Goal: Information Seeking & Learning: Learn about a topic

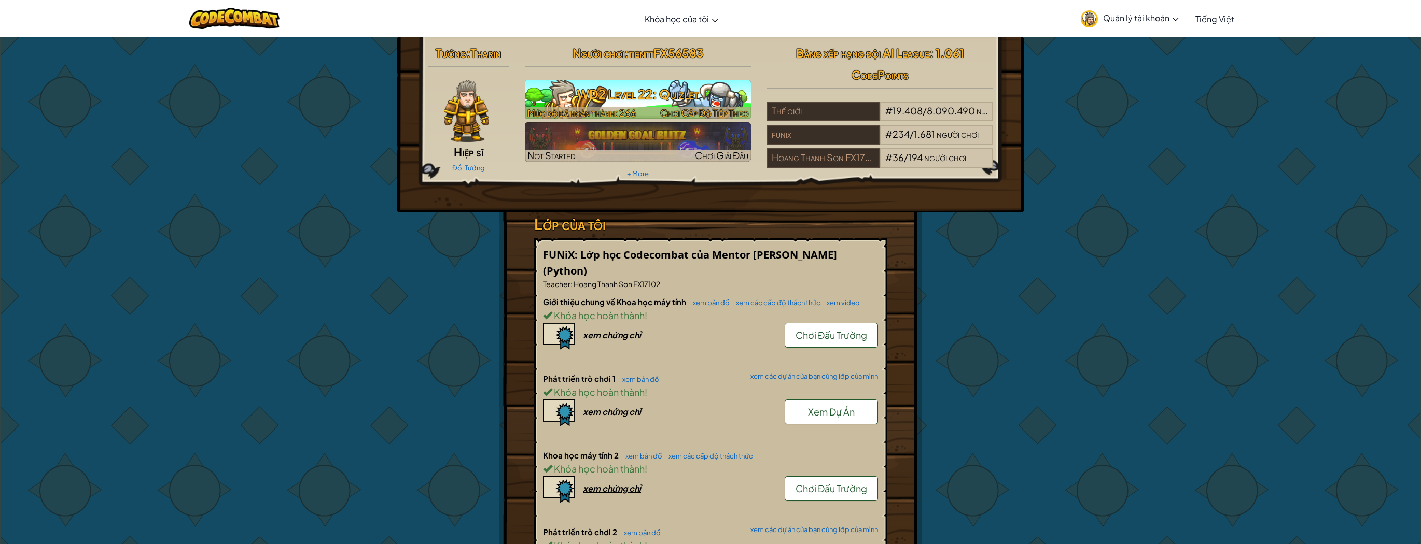
click at [629, 100] on h3 "WD2 Level 22: Quizlet" at bounding box center [638, 93] width 227 height 23
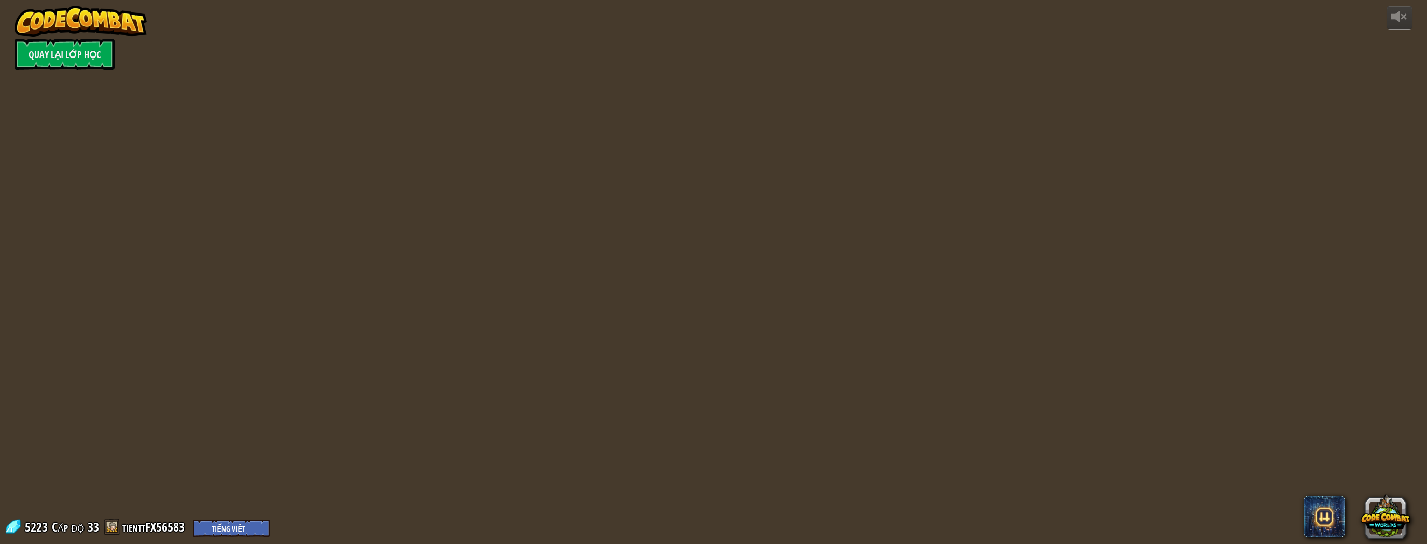
select select "vi"
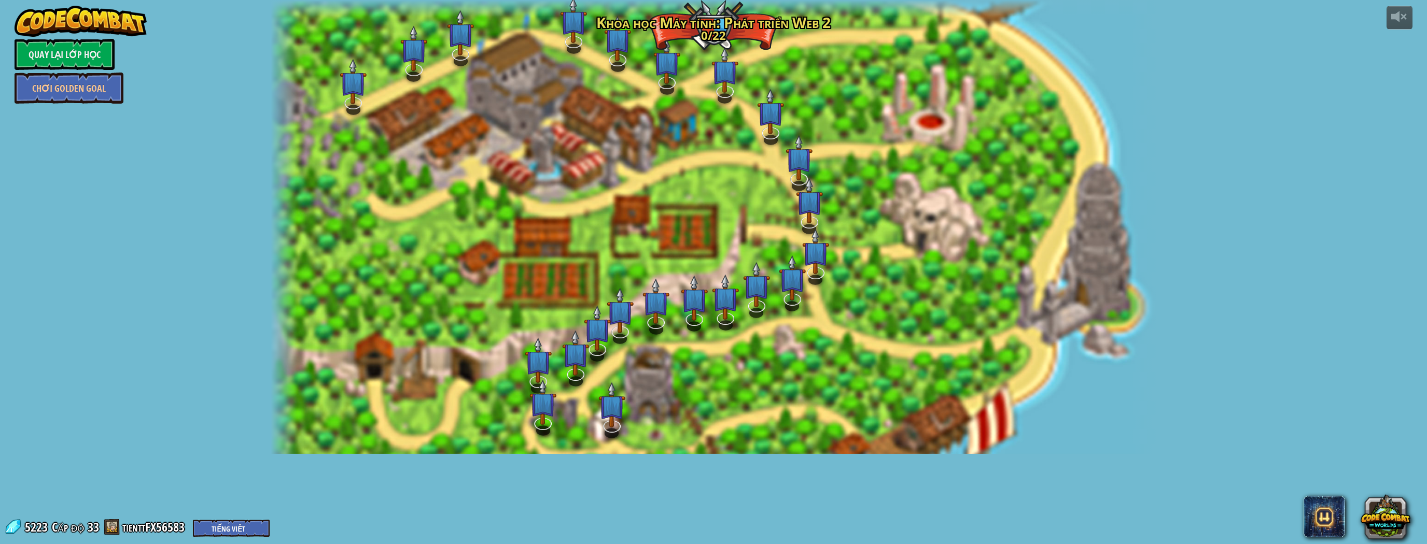
select select "vi"
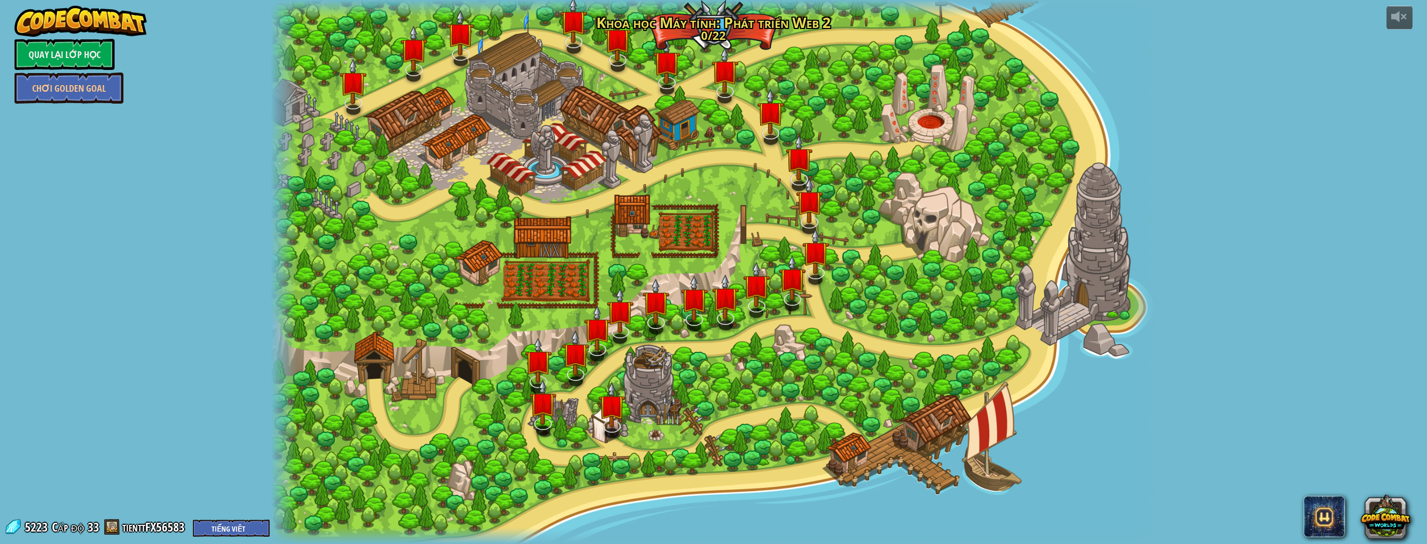
select select "vi"
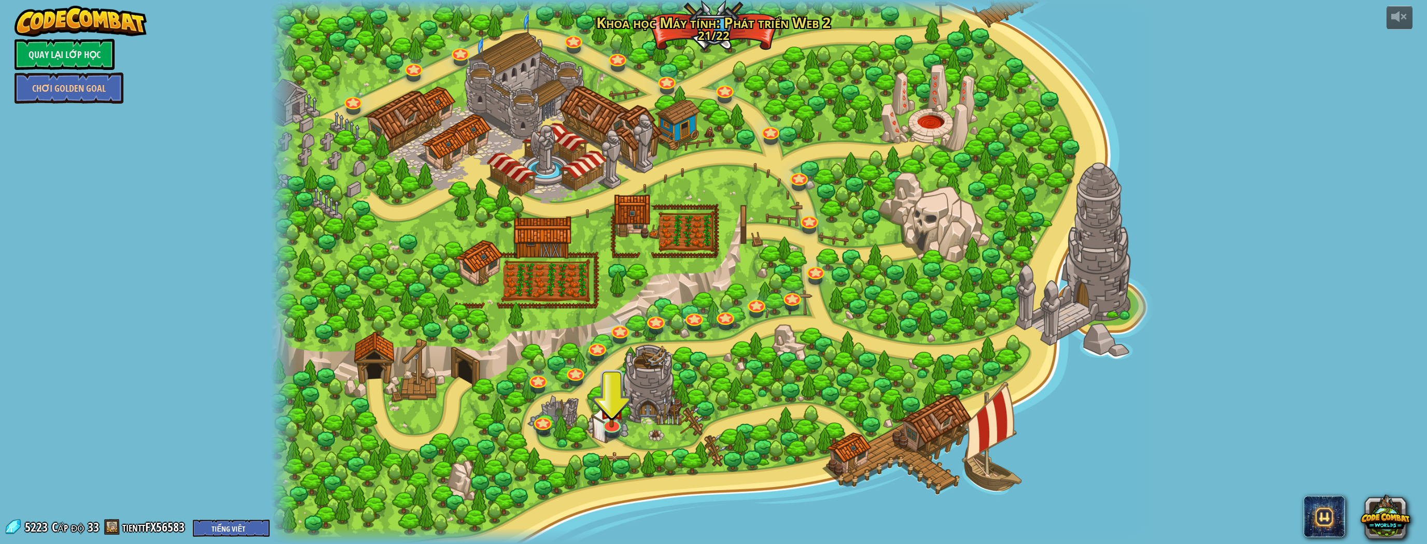
drag, startPoint x: 555, startPoint y: 316, endPoint x: 571, endPoint y: 315, distance: 15.6
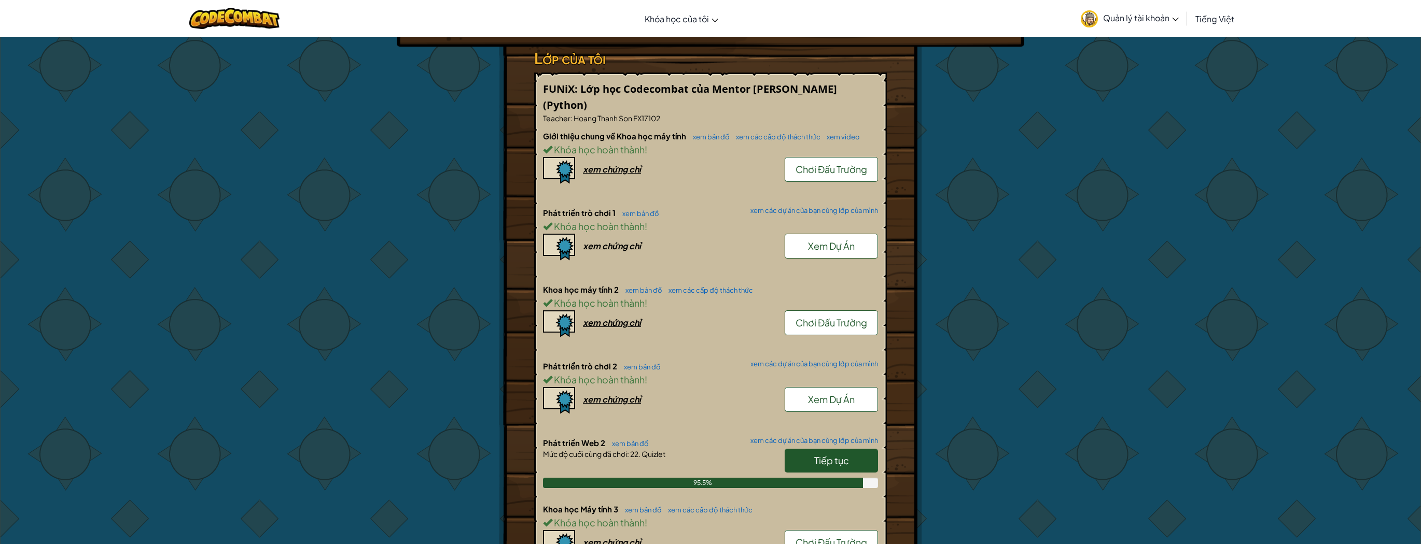
scroll to position [415, 0]
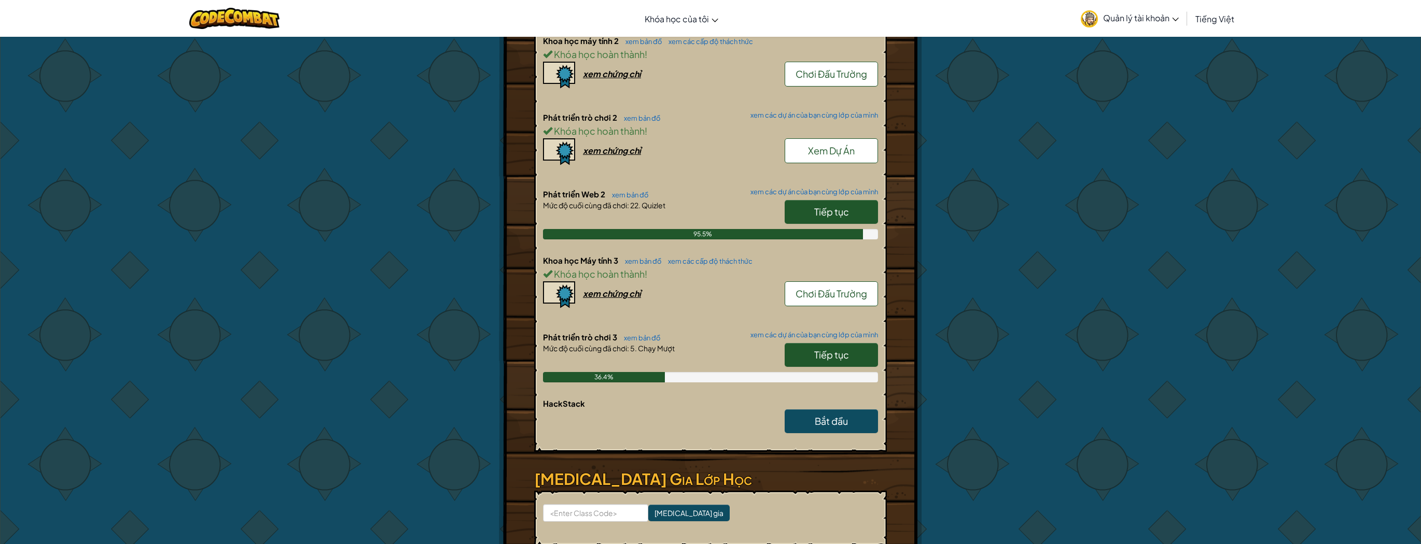
click at [832, 349] on span "Tiếp tục" at bounding box center [831, 355] width 35 height 12
select select "vi"
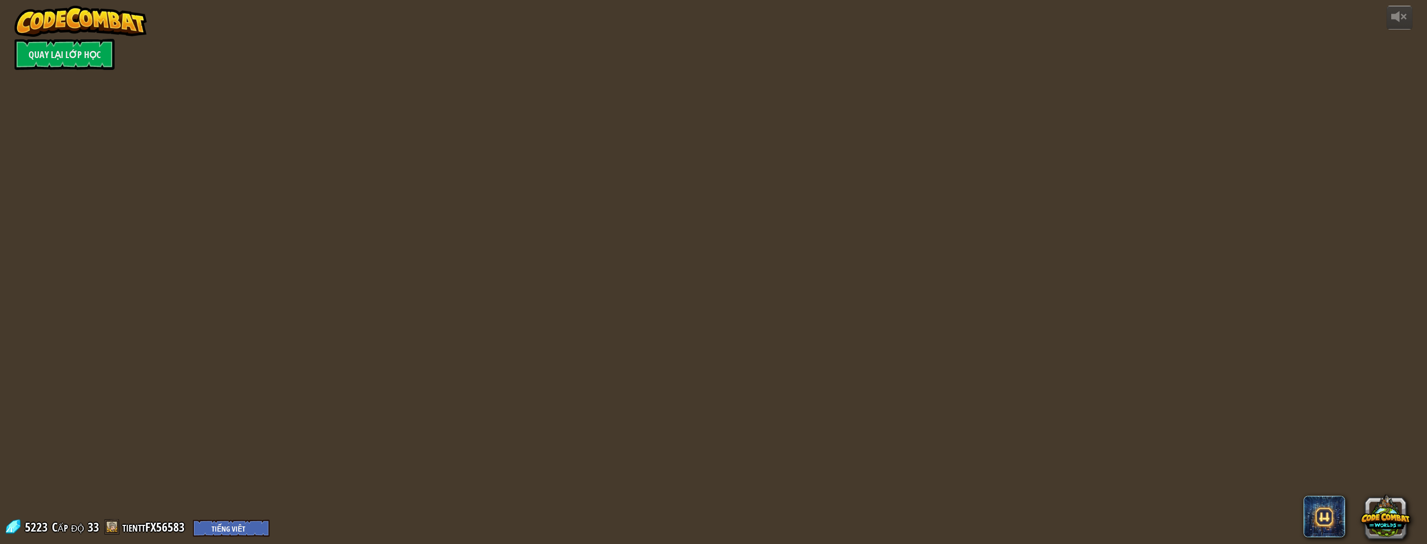
select select "vi"
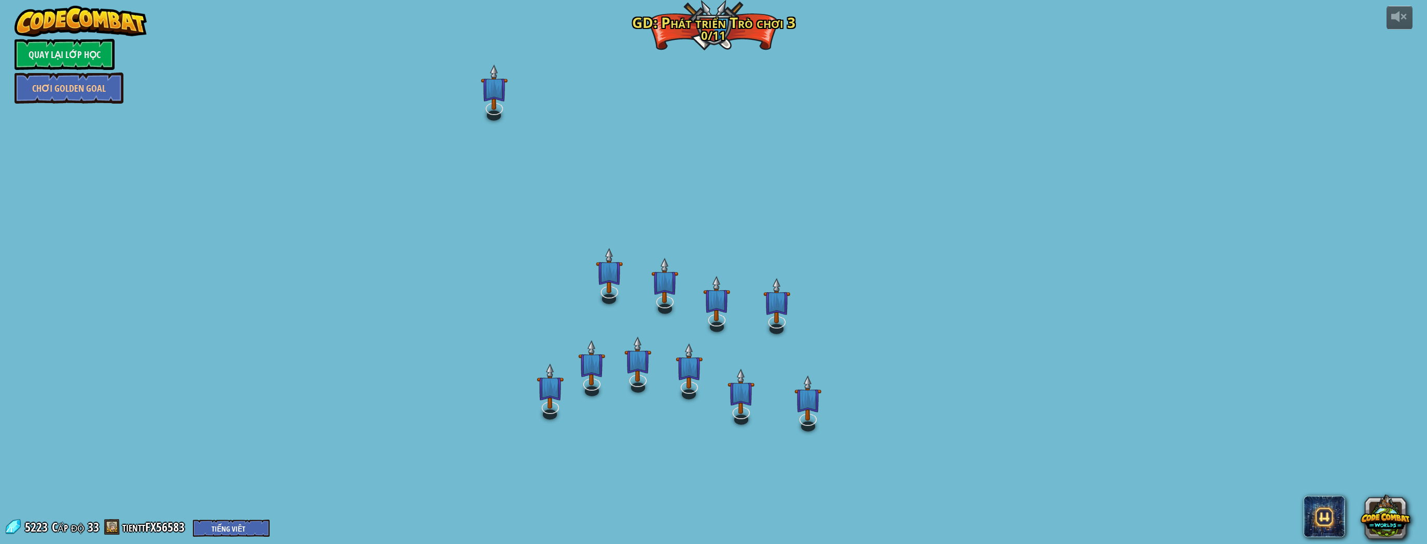
select select "vi"
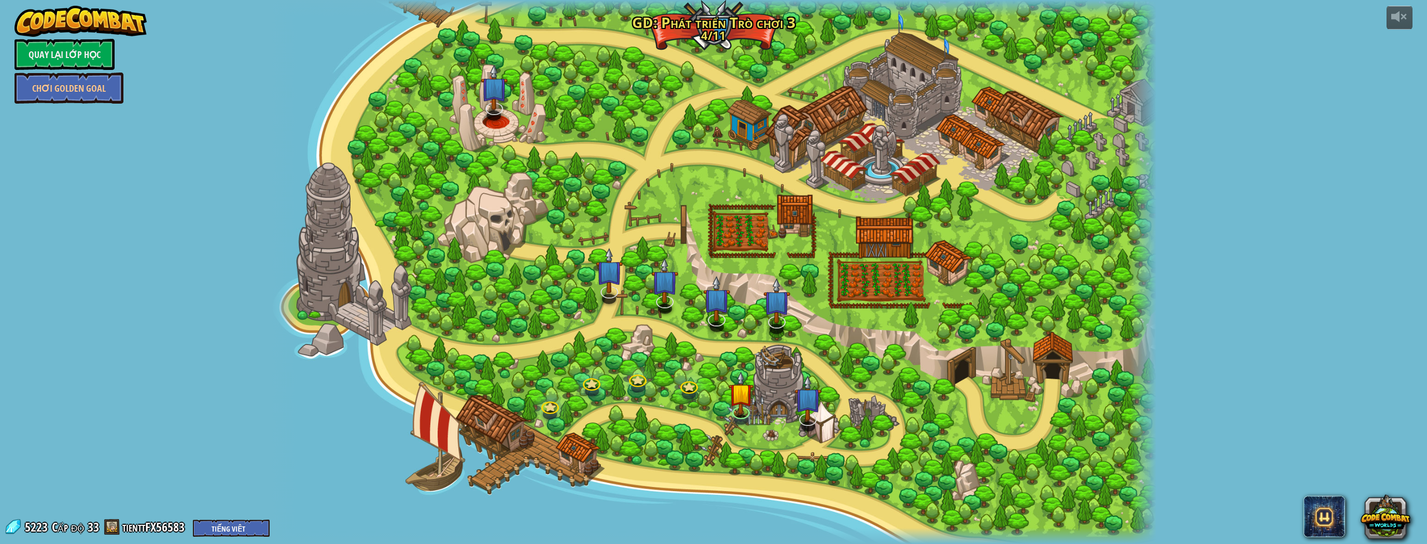
select select "vi"
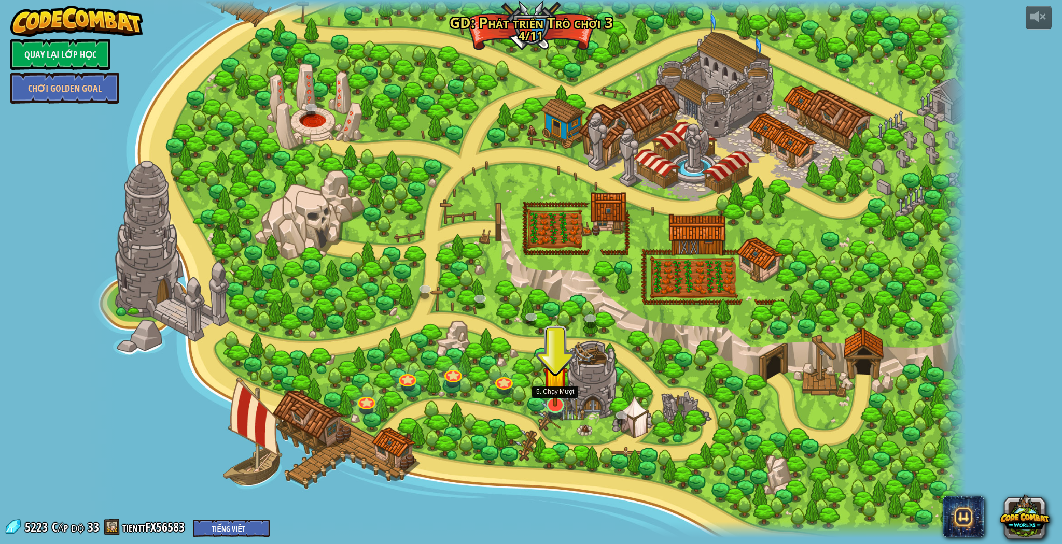
click at [563, 409] on div at bounding box center [555, 405] width 18 height 17
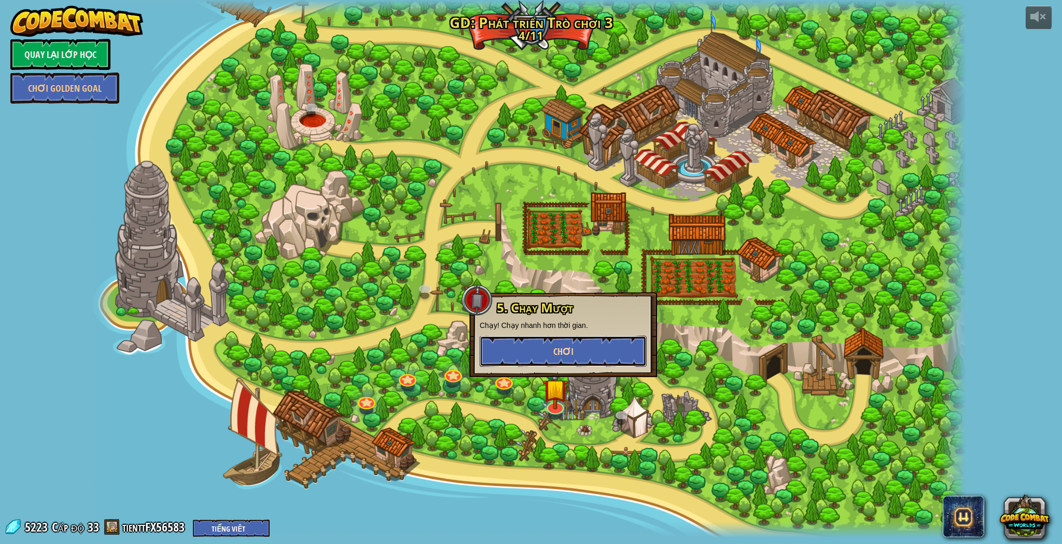
click at [559, 349] on span "Chơi" at bounding box center [563, 351] width 20 height 13
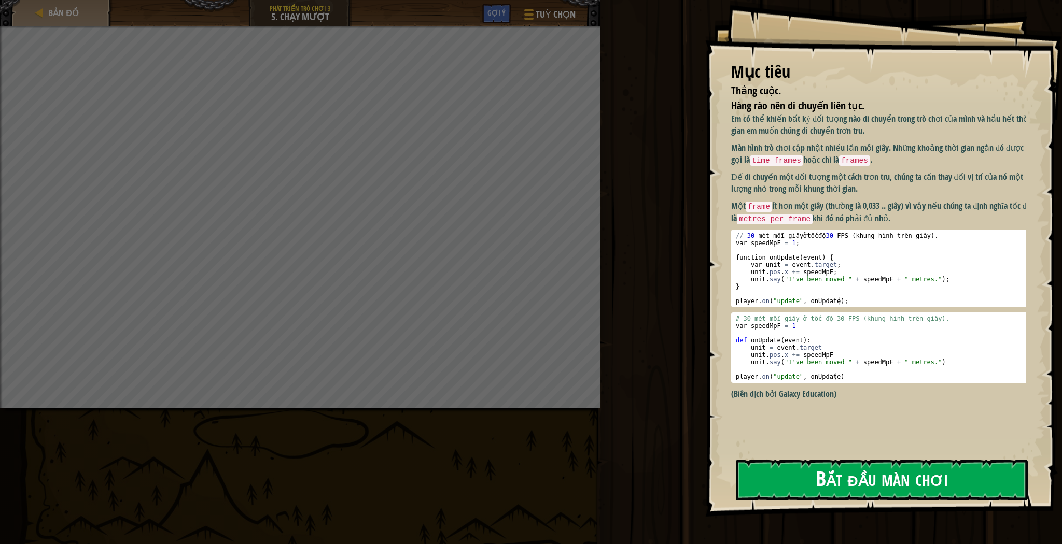
click at [880, 483] on button "Bắt đầu màn chơi" at bounding box center [882, 480] width 292 height 41
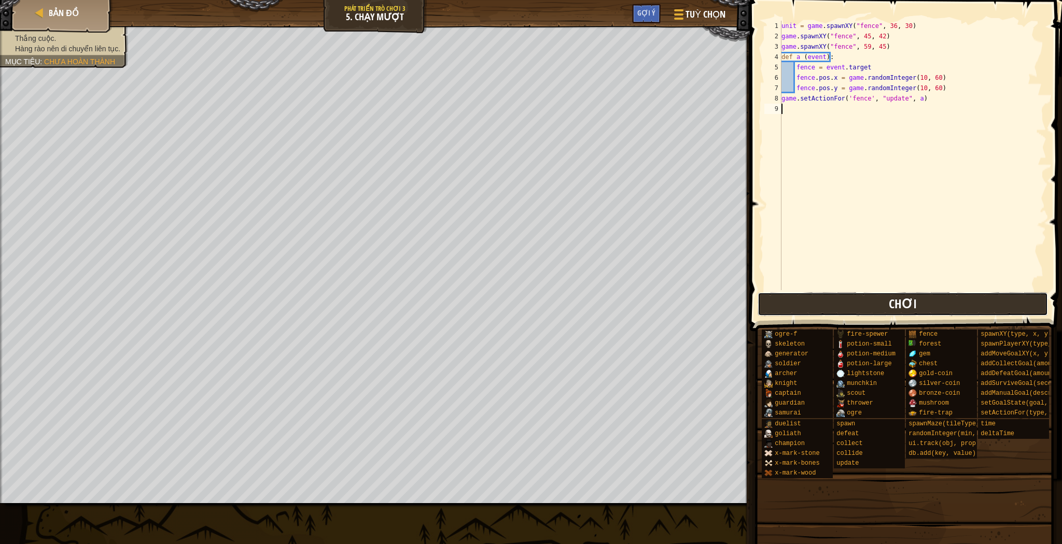
click at [839, 305] on button "Chơi" at bounding box center [902, 304] width 291 height 24
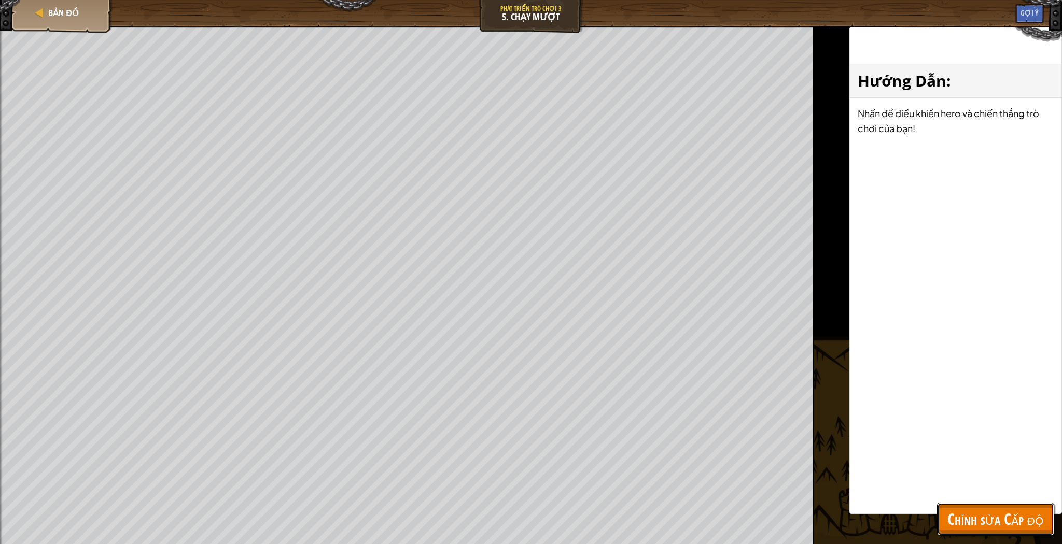
click at [992, 527] on span "Chỉnh sửa Cấp độ" at bounding box center [995, 519] width 96 height 21
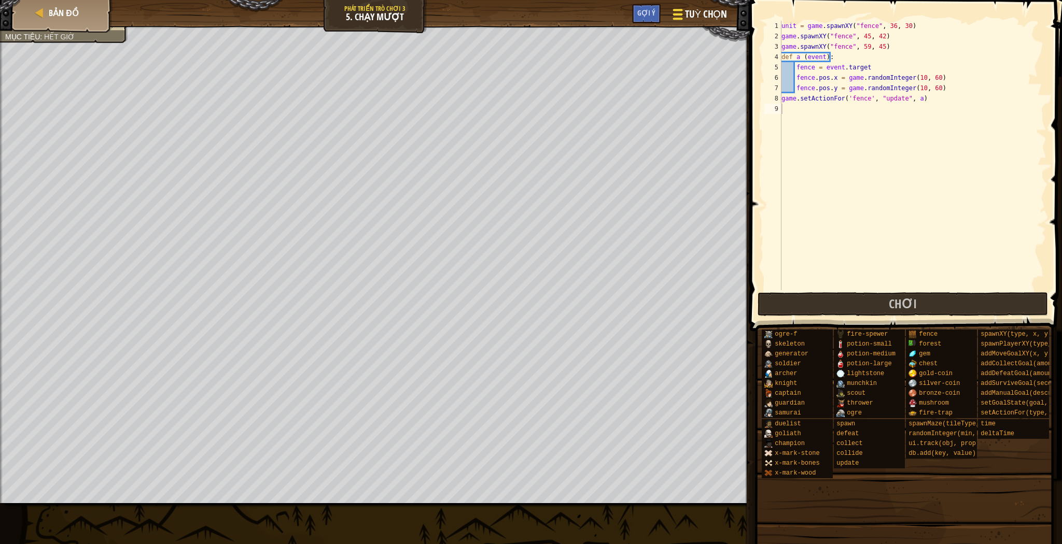
drag, startPoint x: 697, startPoint y: 11, endPoint x: 703, endPoint y: 16, distance: 7.4
click at [703, 16] on span "Tuỳ chọn" at bounding box center [706, 14] width 42 height 14
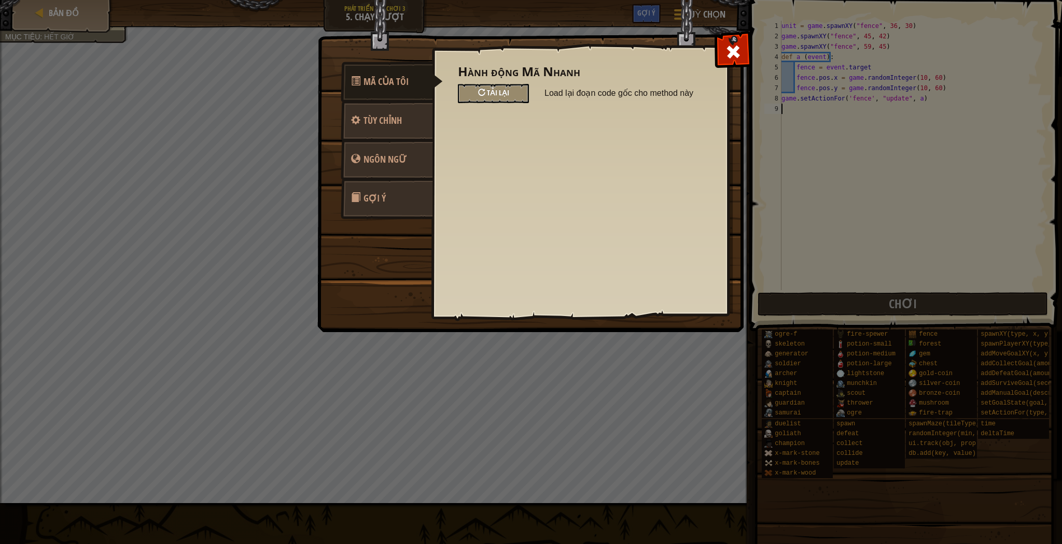
click at [503, 95] on span "Tải lại" at bounding box center [498, 93] width 22 height 10
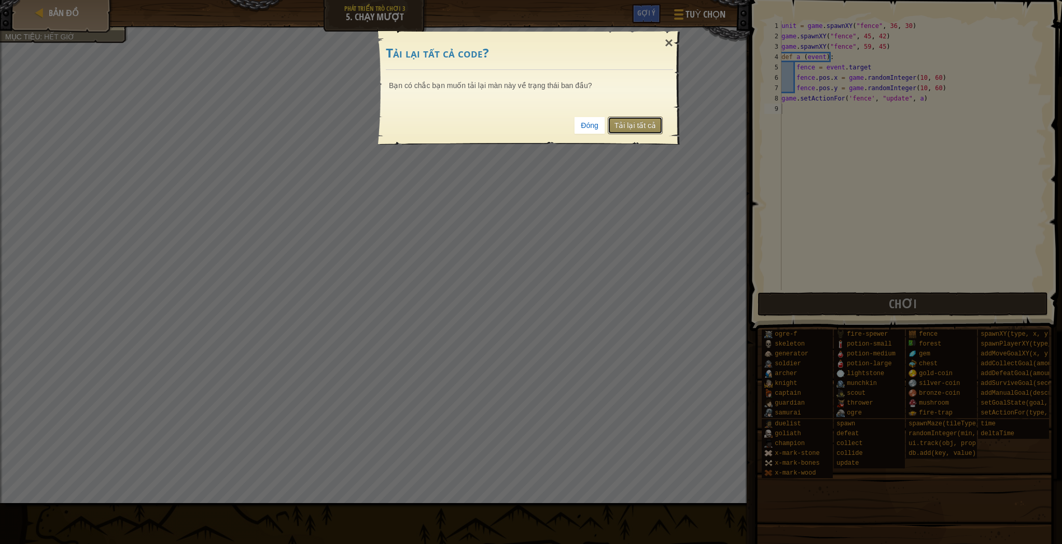
click at [629, 127] on link "Tải lại tất cả" at bounding box center [635, 126] width 55 height 18
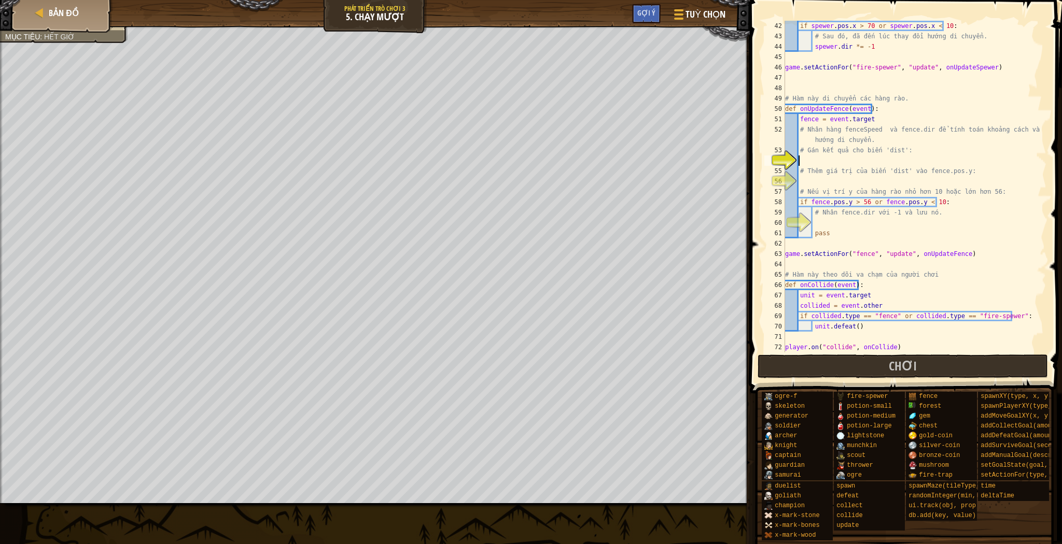
scroll to position [411, 0]
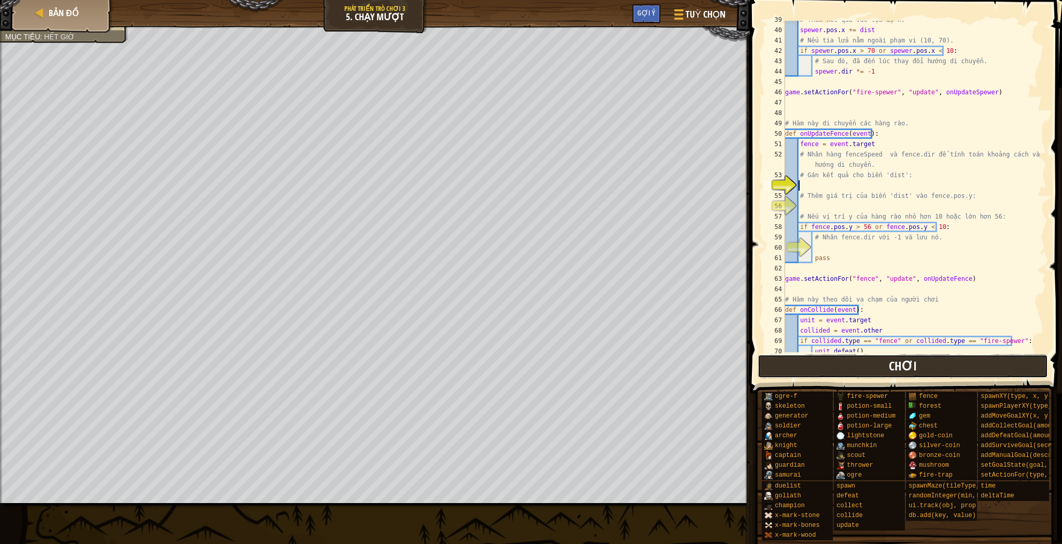
click at [952, 368] on button "Chơi" at bounding box center [902, 367] width 291 height 24
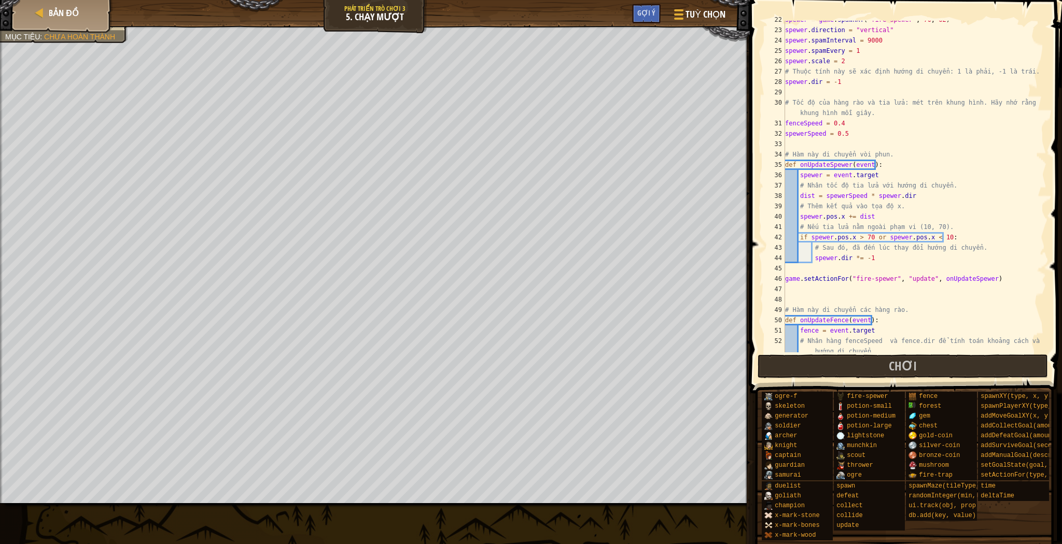
scroll to position [274, 0]
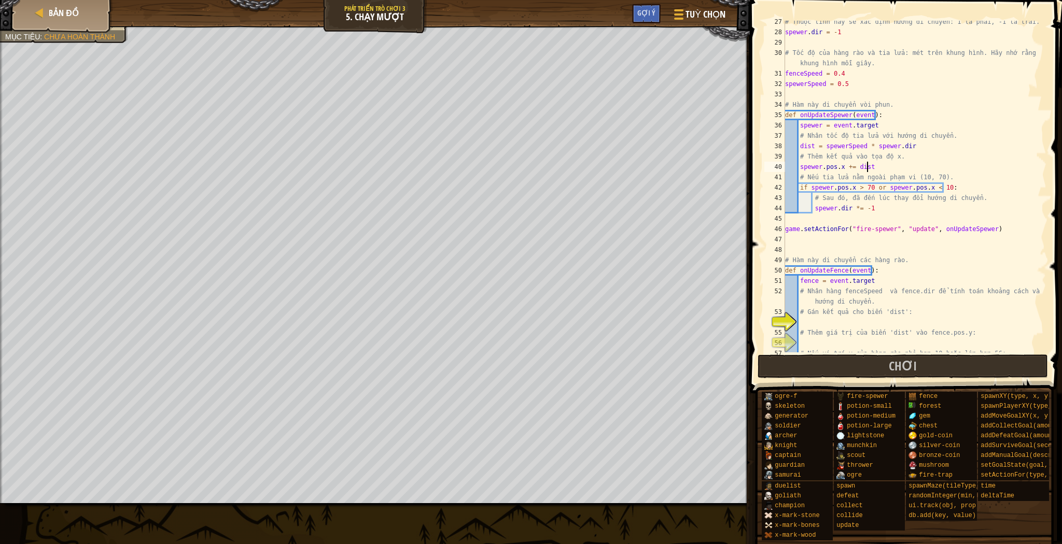
click at [868, 164] on div "# Thuộc tính này sẽ xác định hướng di chuyển: 1 là phải, -1 là trái. spewer . d…" at bounding box center [911, 193] width 257 height 353
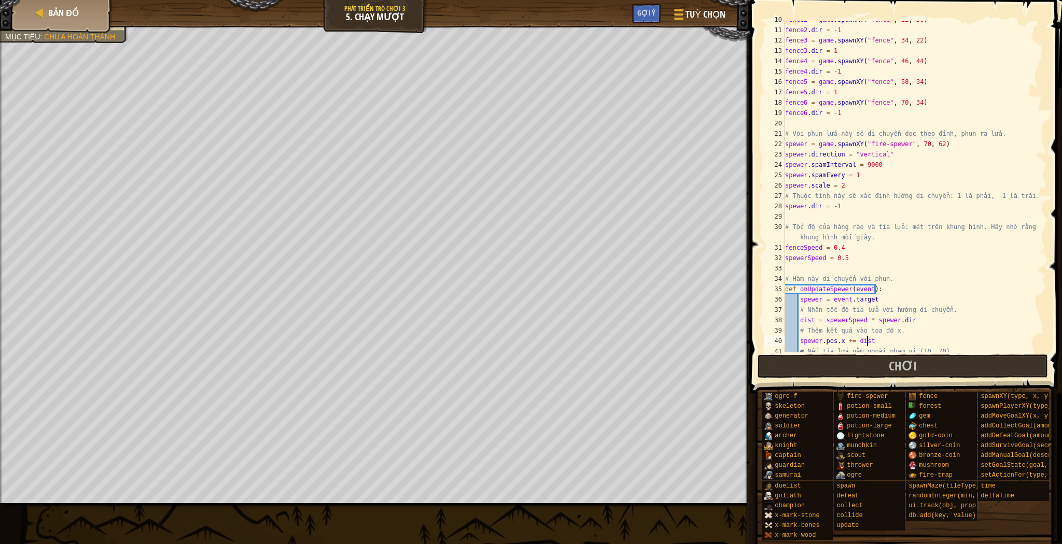
scroll to position [199, 0]
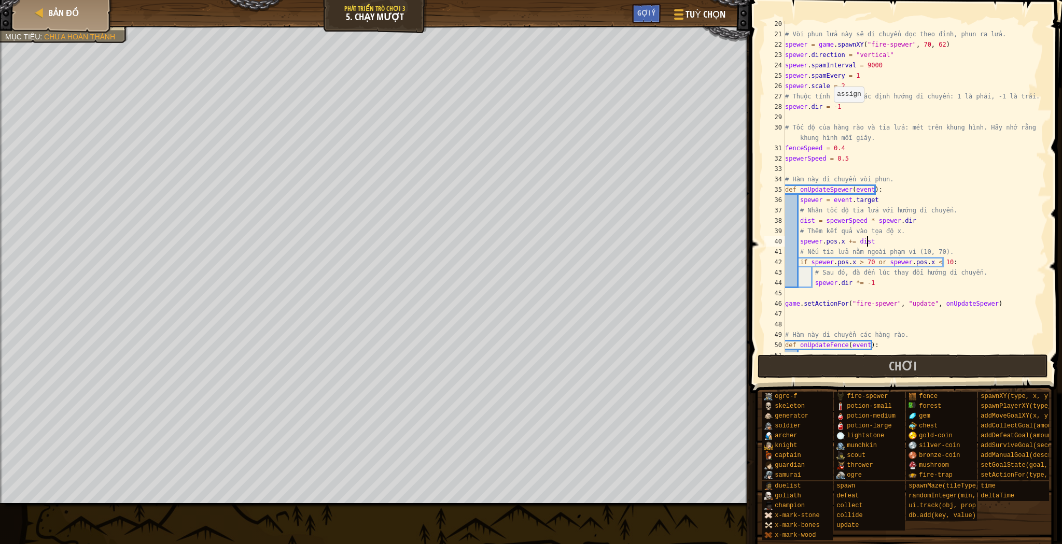
click at [832, 108] on div "# Vòi phun lửa này sẽ di chuyển dọc theo đỉnh, phun ra lửa. spewer = game . spa…" at bounding box center [911, 195] width 257 height 353
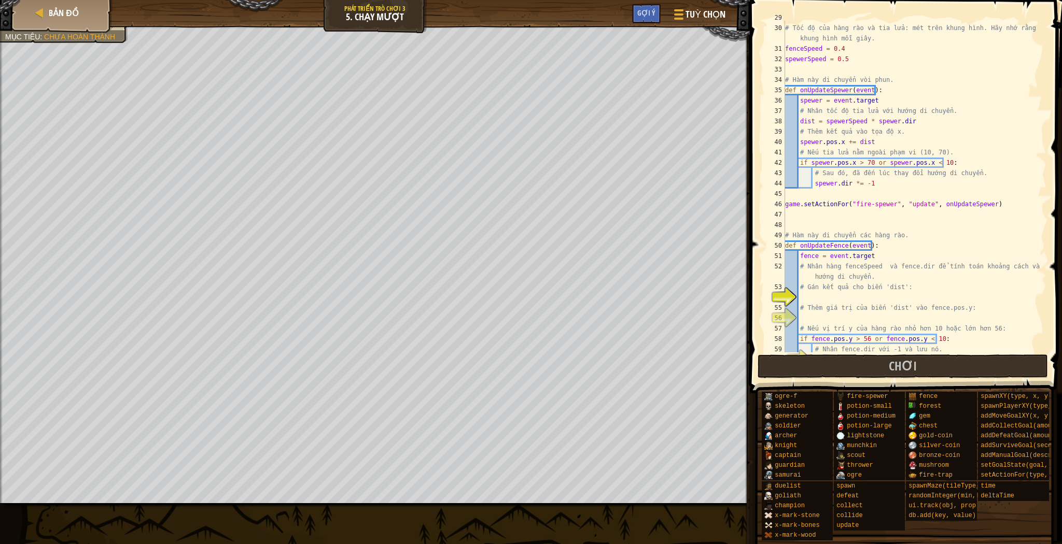
scroll to position [299, 0]
click at [842, 303] on div "# Tốc độ của hàng rào và tia lửa: mét trên khung hình. Hãy nhớ rằng có 30 khung…" at bounding box center [911, 188] width 257 height 353
type textarea "# Thêm giá trị của biến 'dist' vào fence.pos.y:"
click at [846, 299] on div "# Tốc độ của hàng rào và tia lửa: mét trên khung hình. Hãy nhớ rằng có 30 khung…" at bounding box center [911, 188] width 257 height 353
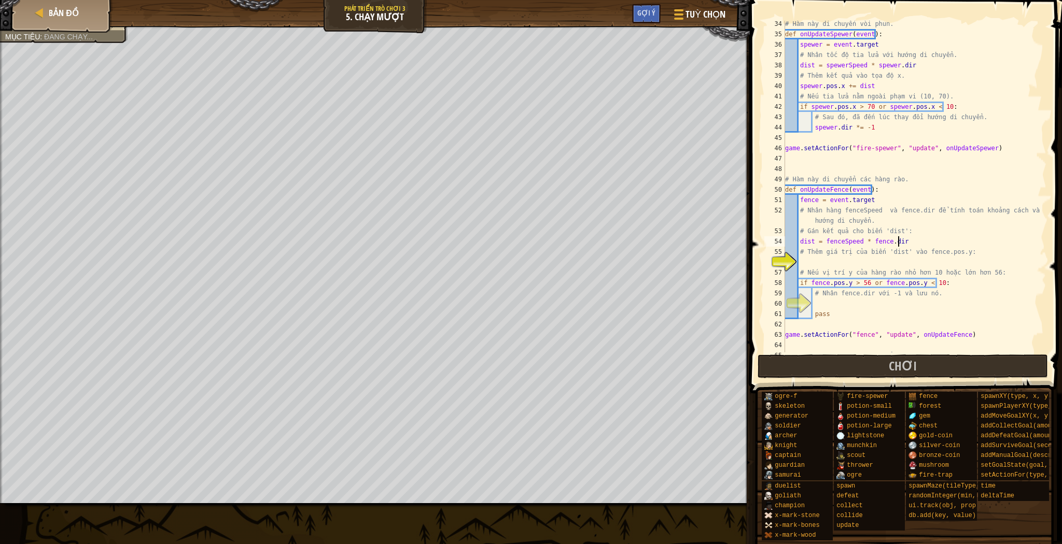
scroll to position [5, 8]
type textarea "# Thêm giá trị của biến 'dist' vào fence.pos.y:"
type textarea "# Nếu vị trí y của hàng rào nhỏ hơn 10 hoặc lớn hơn 56:"
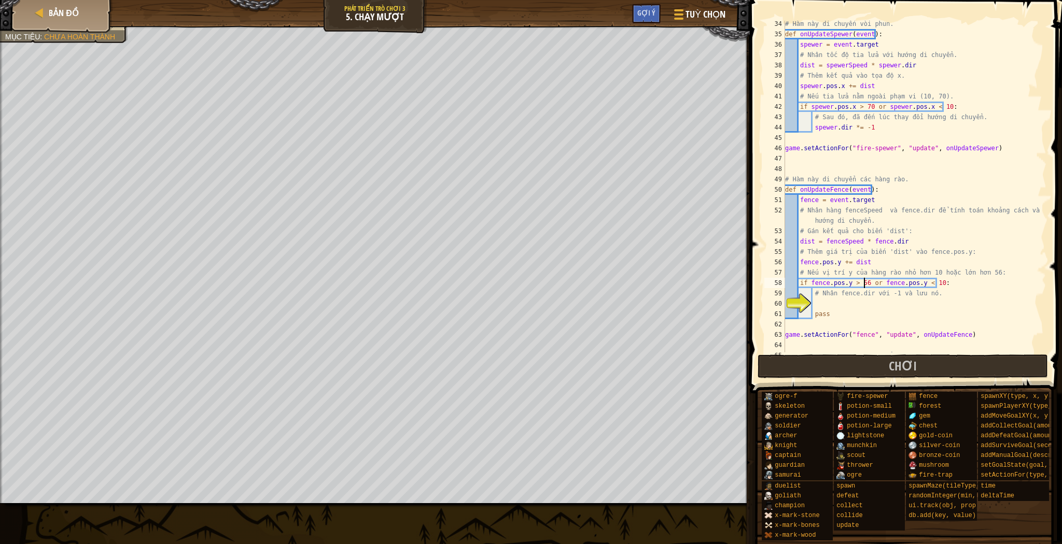
type textarea "# Nhân fence.dir với -1 và lưu nó."
type textarea "pass"
type textarea "game.setActionFor("fence", "update", onUpdateFence)"
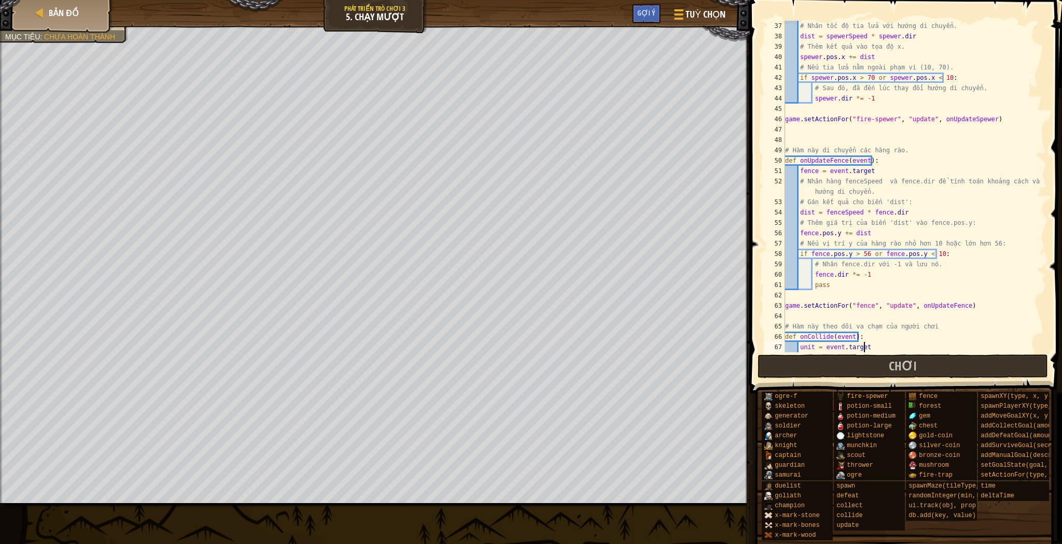
type textarea "unit.defeat()"
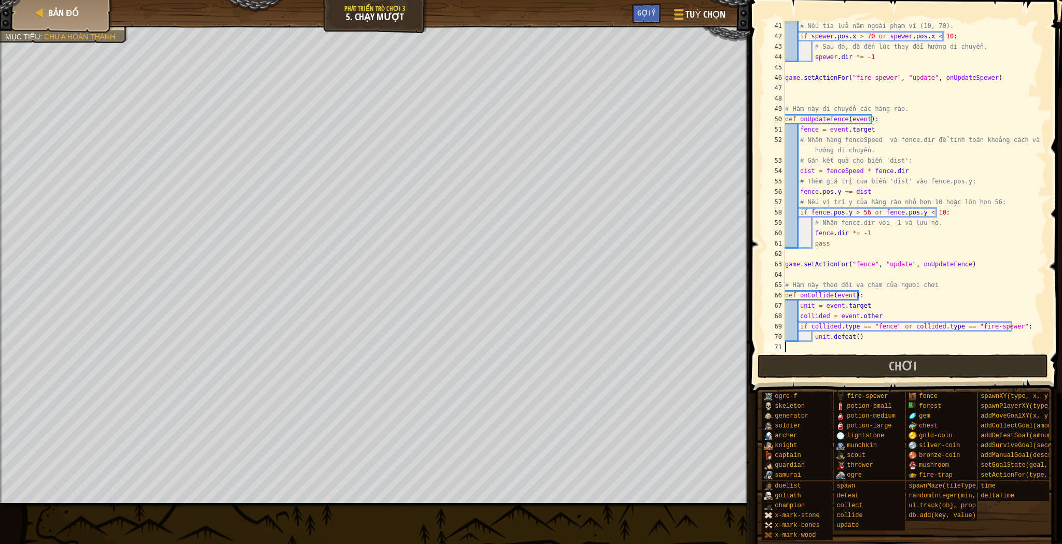
scroll to position [477, 0]
type textarea "player.on("collide", onCollide)"
type textarea "game.addMoveGoalXY(77, 34)"
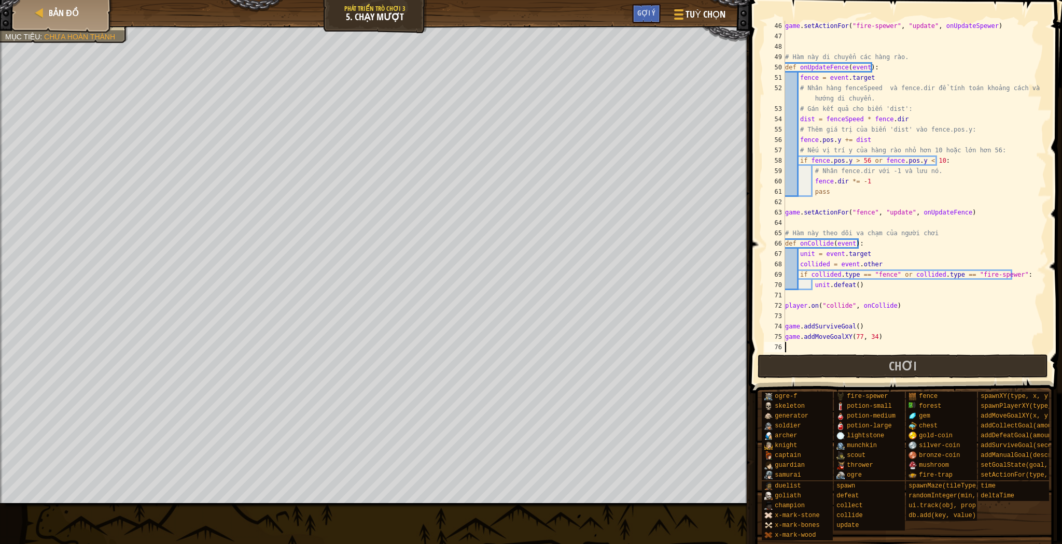
scroll to position [427, 0]
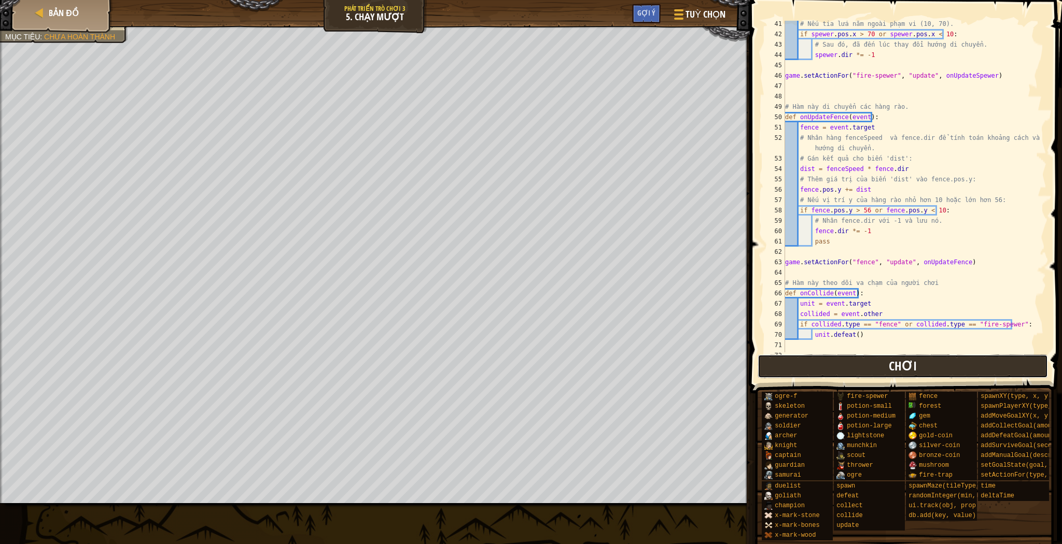
click at [889, 373] on button "Chơi" at bounding box center [902, 367] width 291 height 24
click at [803, 361] on button "Chơi" at bounding box center [902, 367] width 291 height 24
click at [795, 366] on button "Chơi" at bounding box center [902, 367] width 291 height 24
click at [810, 277] on div "# Nếu tia lửa nằm ngoài phạm vi (10, 70). if spewer . pos . x > 70 or spewer . …" at bounding box center [911, 195] width 257 height 353
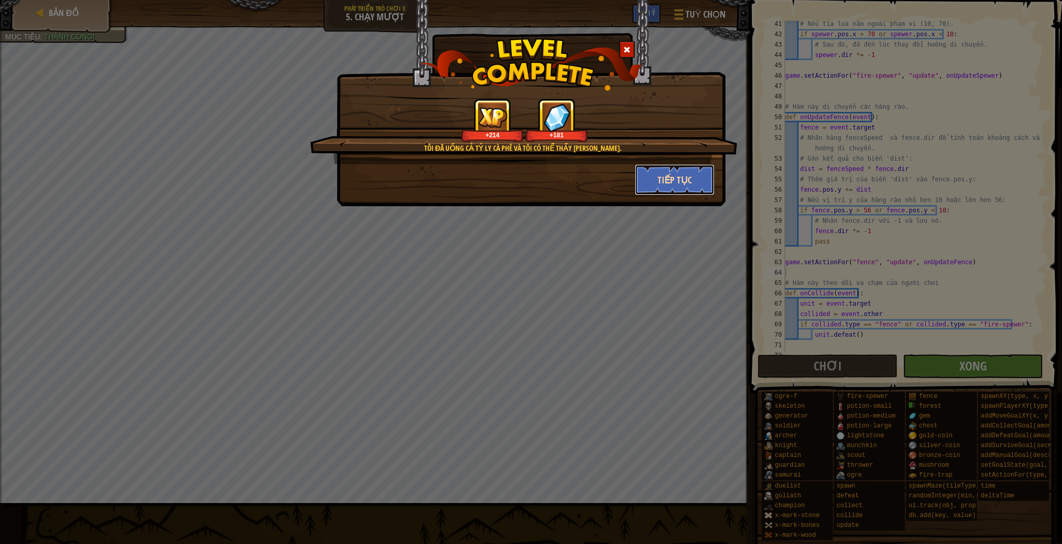
click at [668, 172] on button "Tiếp tục" at bounding box center [675, 179] width 80 height 31
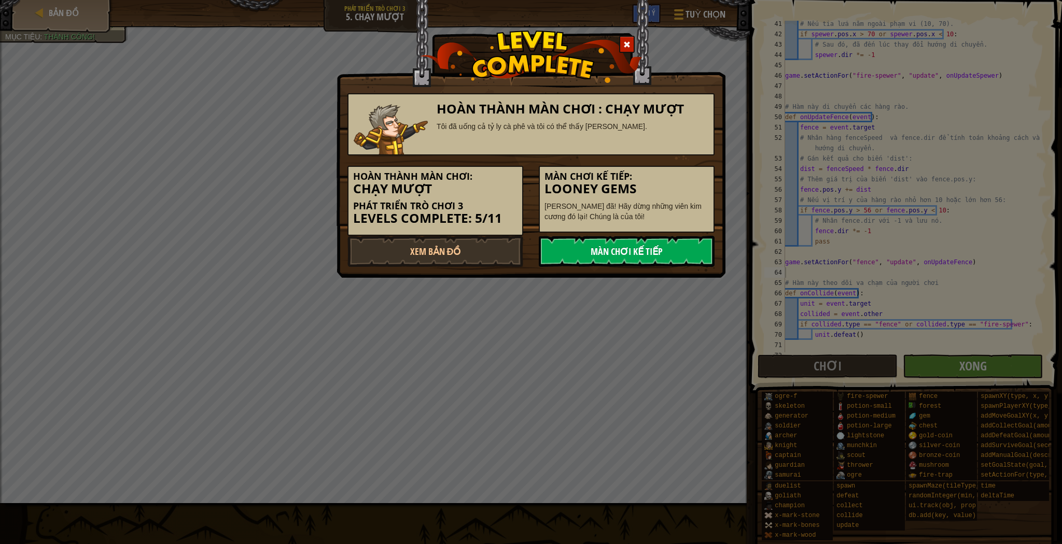
click at [698, 252] on link "Màn chơi kế tiếp" at bounding box center [627, 251] width 176 height 31
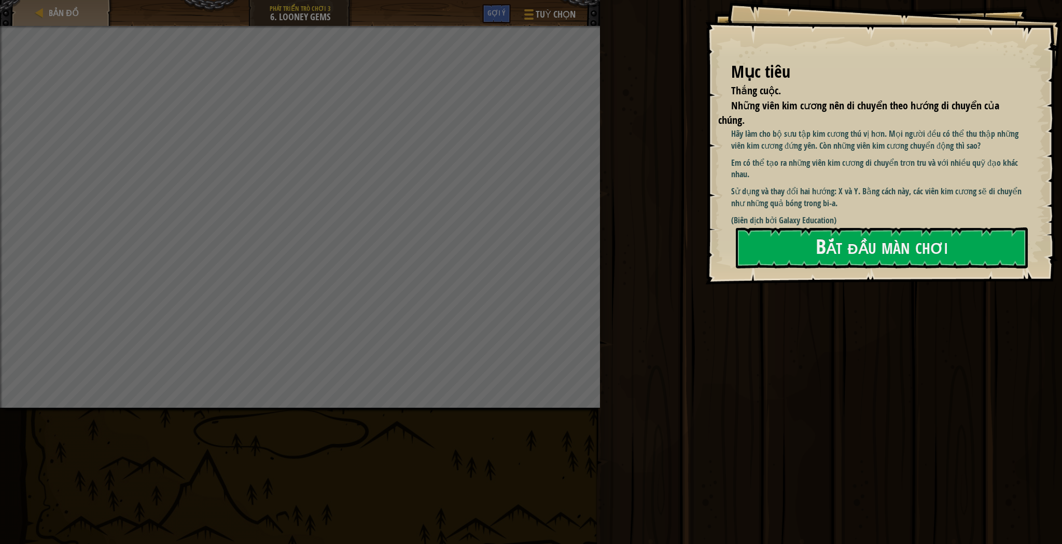
click at [766, 215] on p "(Biên dịch bởi Galaxy Education)" at bounding box center [881, 221] width 301 height 12
click at [780, 230] on button "Bắt đầu màn chơi" at bounding box center [882, 248] width 292 height 41
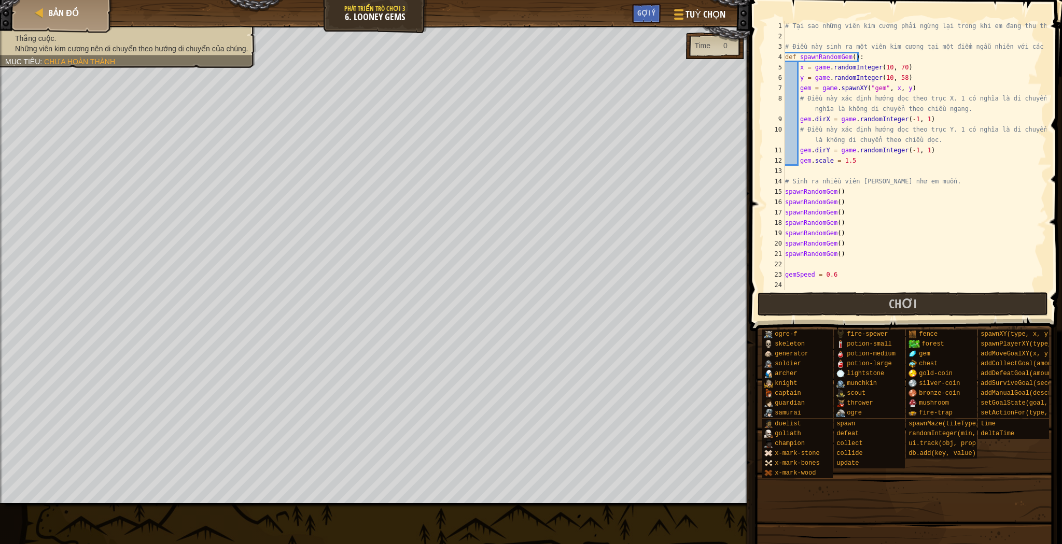
scroll to position [249, 0]
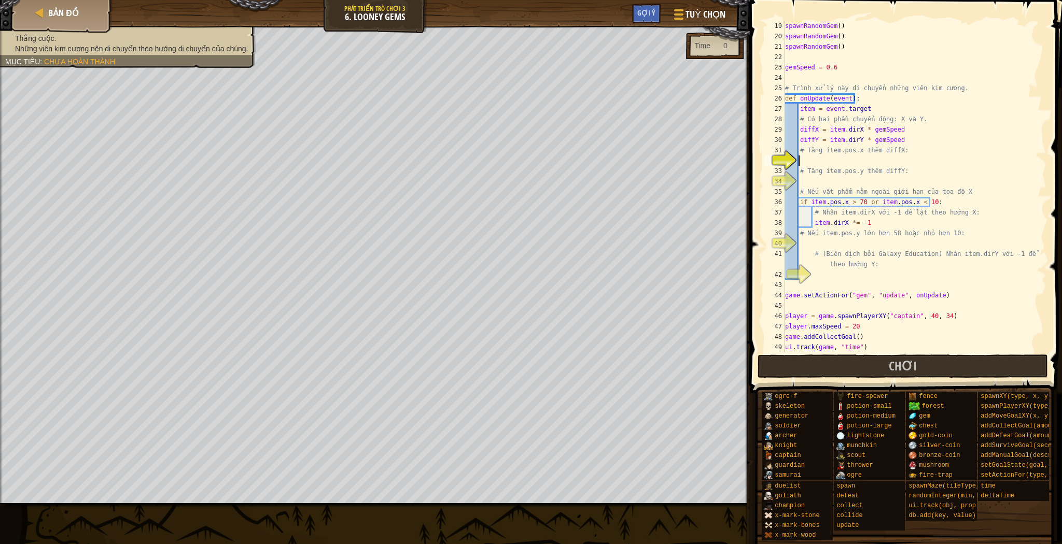
click at [821, 160] on div "spawnRandomGem ( ) spawnRandomGem ( ) spawnRandomGem ( ) gemSpeed = 0.6 # Trình…" at bounding box center [911, 197] width 257 height 353
type textarea "# Tăng item.pos.y thêm diffY:"
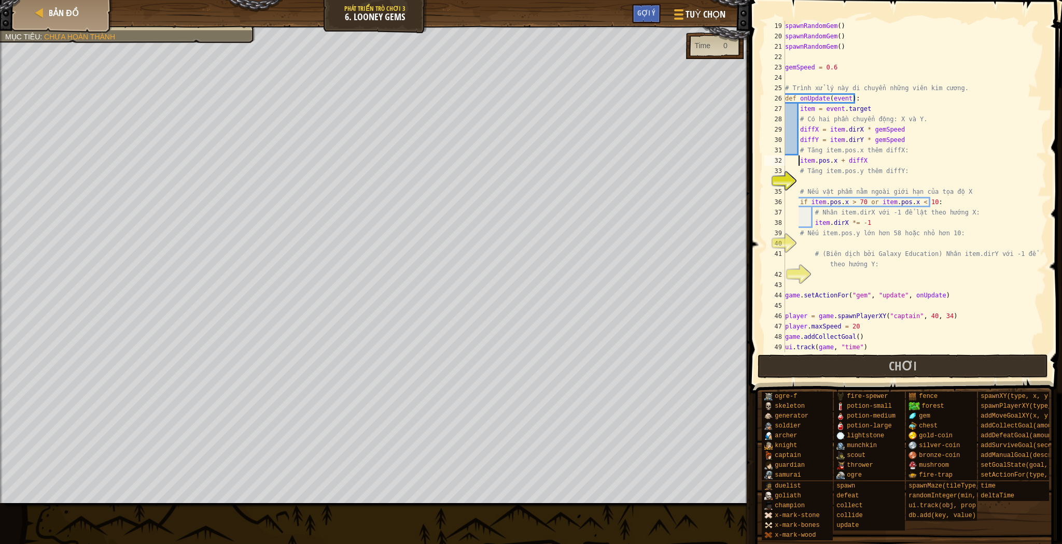
type textarea "# Tăng item.pos.y thêm diffY:"
type textarea "# Nếu item.pos.y lớn hơn 58 hoặc nhỏ hơn 10:"
type textarea "# (Biên dịch bởi Galaxy Education) Nhân item.dirY với -1 để lật theo hướng Y:"
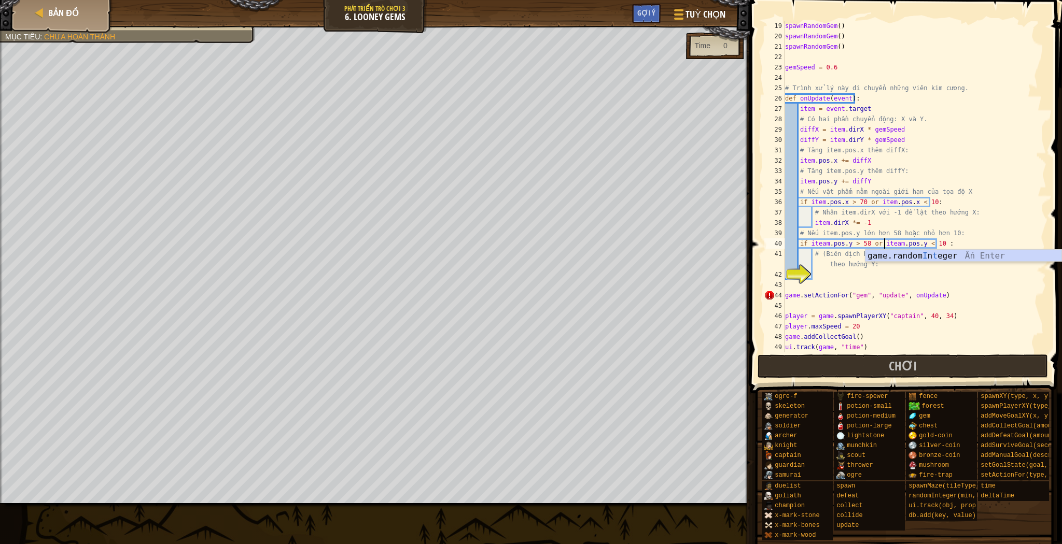
scroll to position [5, 8]
type textarea "# (Biên dịch bởi Galaxy Education) Nhân item.dirY với -1 để lật theo hướng Y:"
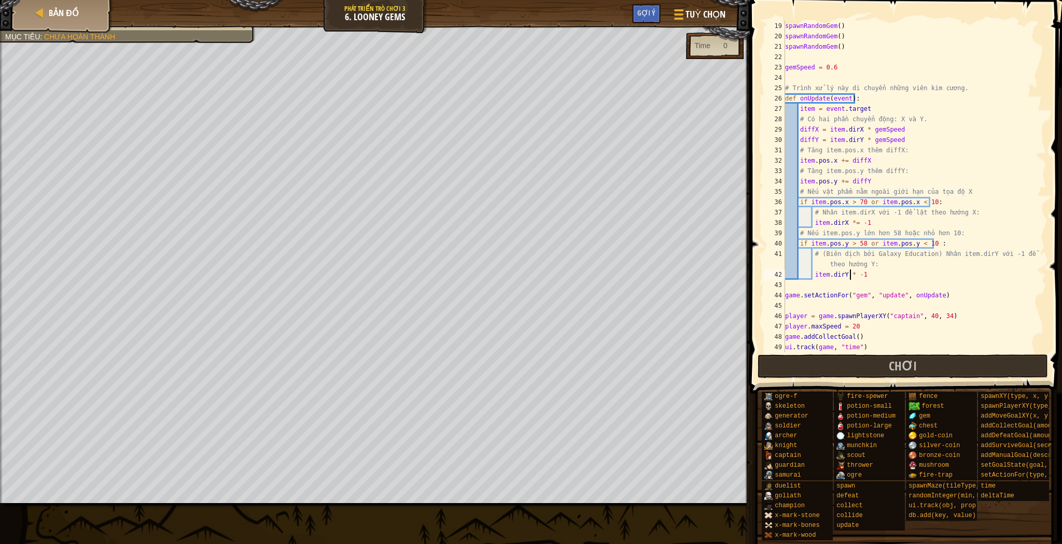
type textarea "item.dirY *= -1"
type textarea "game.setActionFor("gem", "update", onUpdate)"
type textarea "ui.track(game, "time")"
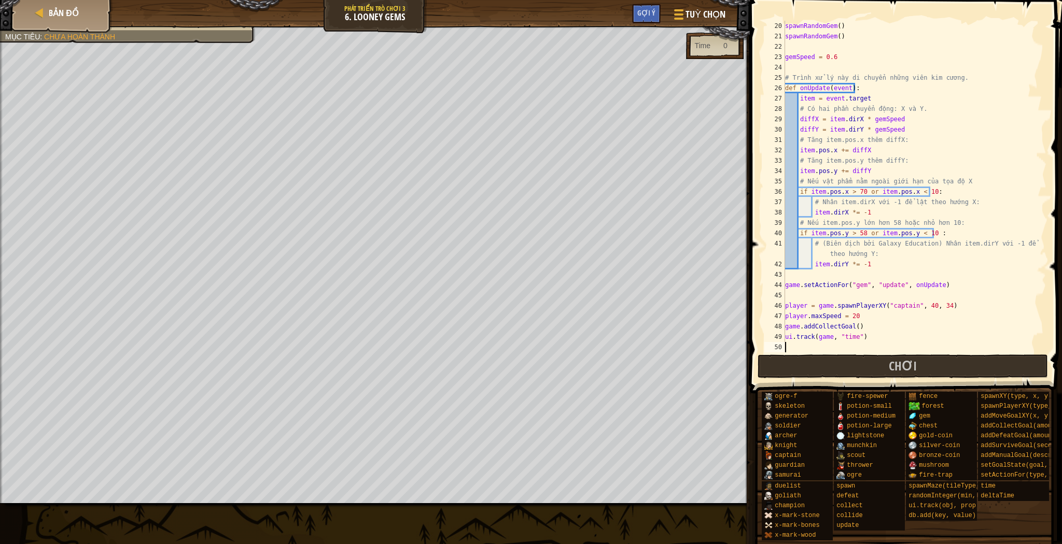
scroll to position [259, 0]
drag, startPoint x: 827, startPoint y: 162, endPoint x: 1061, endPoint y: 118, distance: 237.9
click at [994, 127] on div "spawnRandomGem ( ) spawnRandomGem ( ) gemSpeed = 0.6 # Trình xử lý này di chuyể…" at bounding box center [911, 197] width 257 height 353
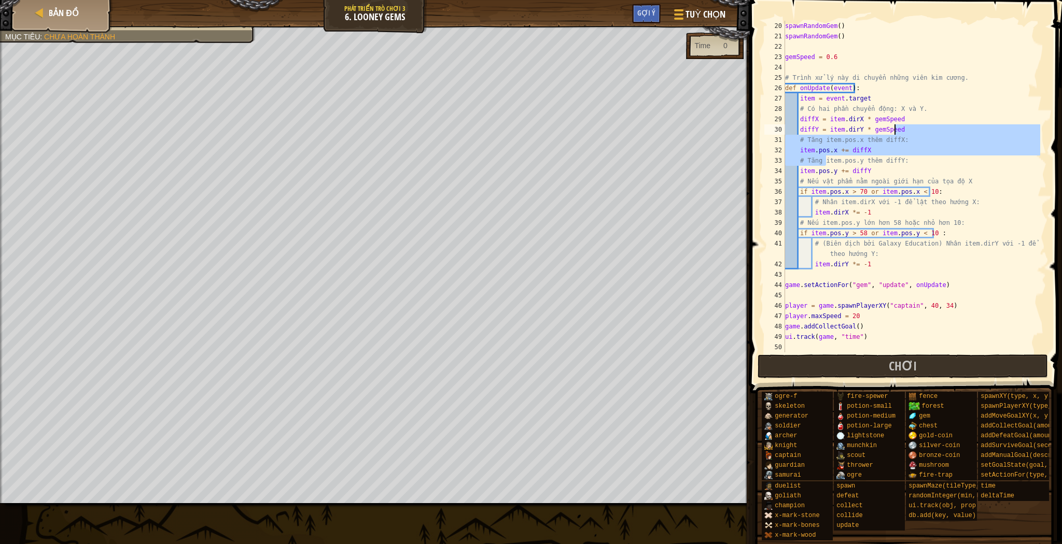
click at [881, 325] on div "spawnRandomGem ( ) spawnRandomGem ( ) gemSpeed = 0.6 # Trình xử lý này di chuyể…" at bounding box center [911, 197] width 257 height 353
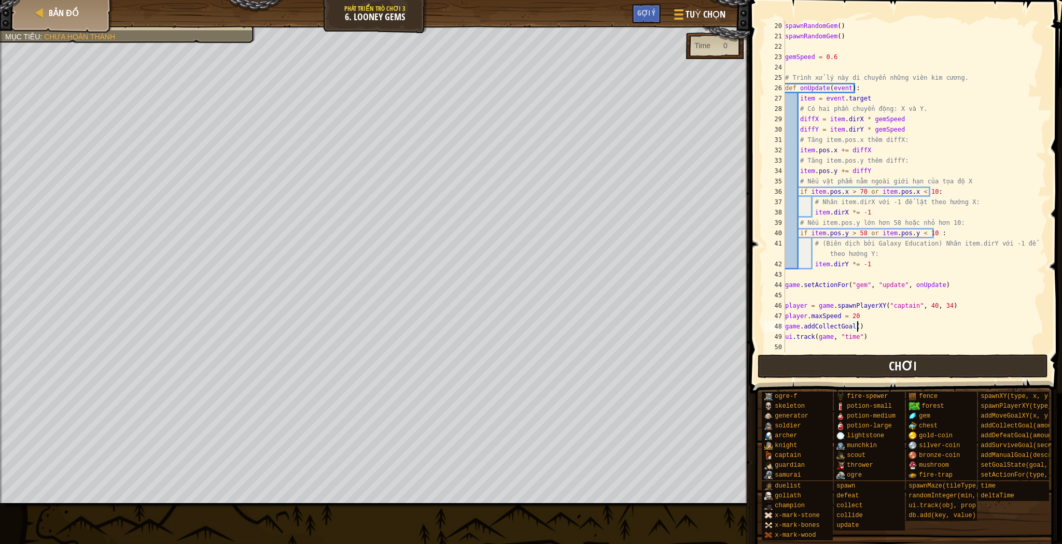
type textarea "game.addCollectGoal()"
click at [922, 366] on button "Chơi" at bounding box center [902, 367] width 291 height 24
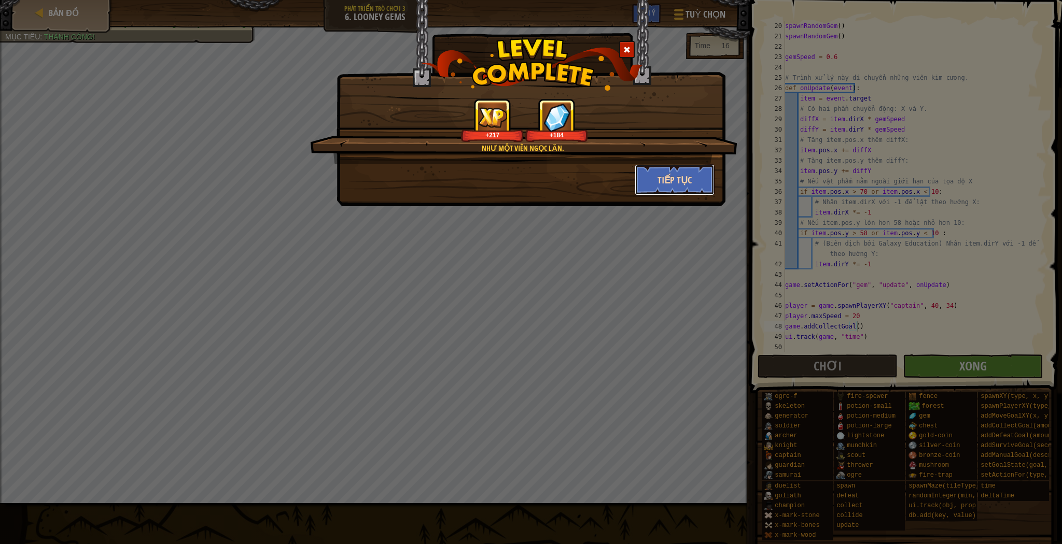
click at [666, 185] on button "Tiếp tục" at bounding box center [675, 179] width 80 height 31
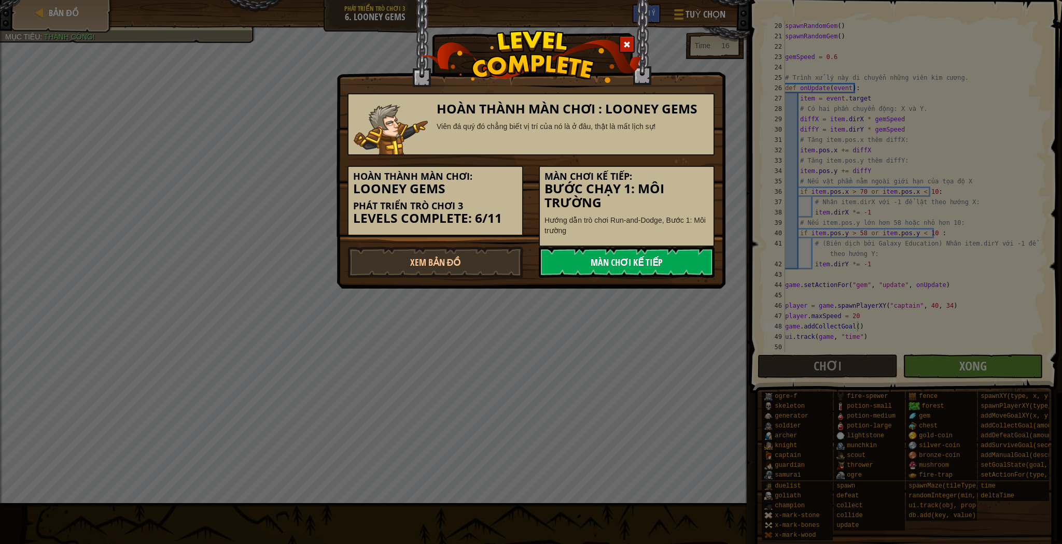
drag, startPoint x: 670, startPoint y: 259, endPoint x: 676, endPoint y: 256, distance: 7.2
click at [677, 264] on link "Màn chơi kế tiếp" at bounding box center [627, 262] width 176 height 31
click at [672, 250] on link "Màn chơi kế tiếp" at bounding box center [627, 262] width 176 height 31
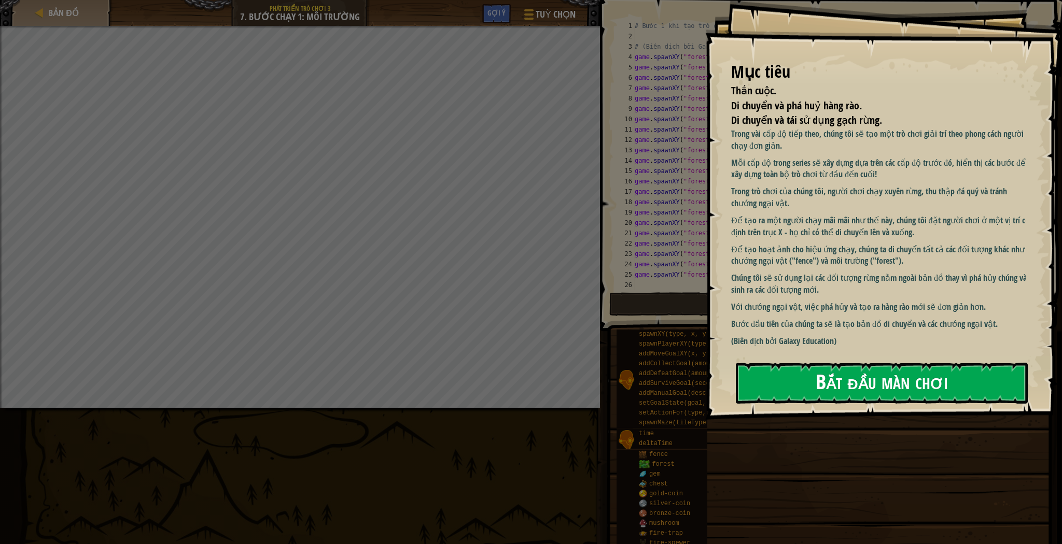
drag, startPoint x: 875, startPoint y: 377, endPoint x: 796, endPoint y: 428, distance: 93.5
click at [875, 379] on button "Bắt đầu màn chơi" at bounding box center [882, 383] width 292 height 41
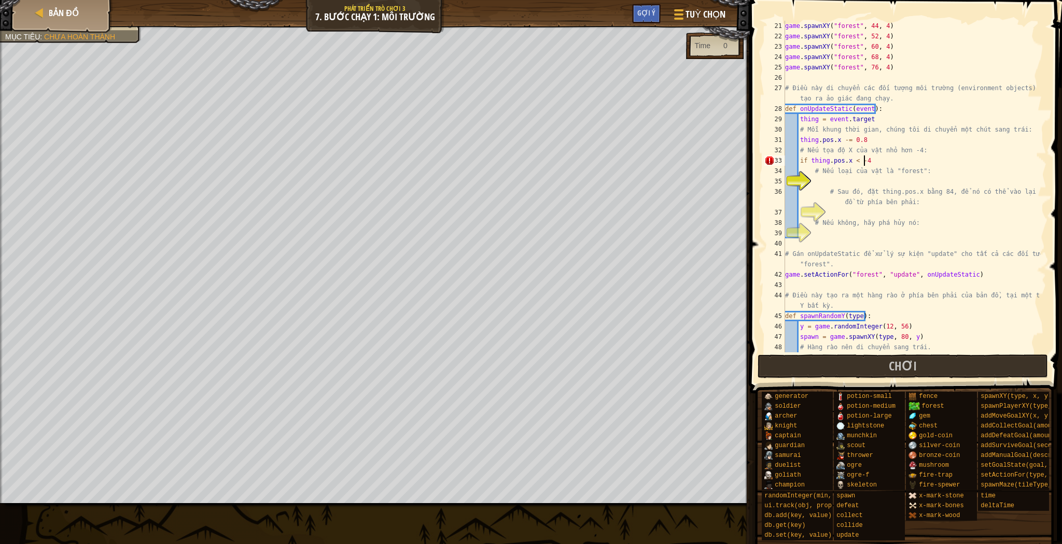
scroll to position [5, 6]
type textarea "# Nếu loại của vật là "forest":"
type textarea "# Sau đó, đặt thing.pos.x bằng 84, để nó có thể vào lại bản đồ từ phía bên phải:"
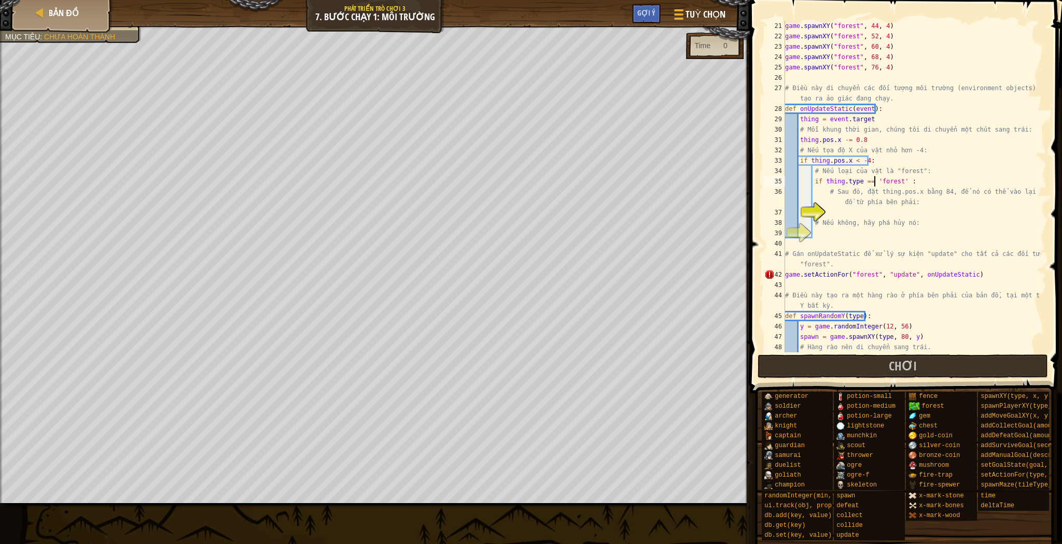
type textarea "# Sau đó, đặt thing.pos.x bằng 84, để nó có thể vào lại bản đồ từ phía bên phải:"
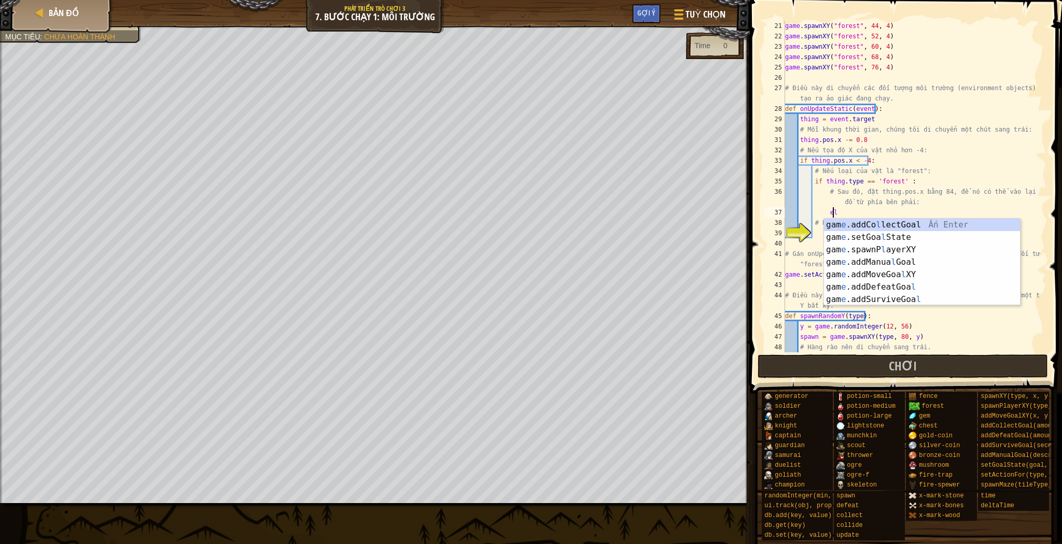
scroll to position [5, 4]
type textarea "e"
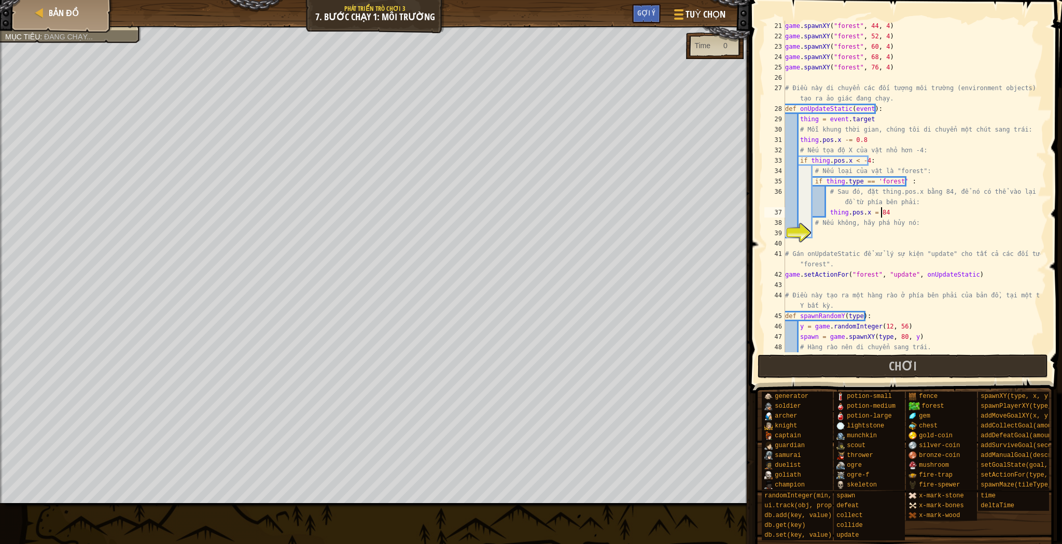
scroll to position [5, 7]
type textarea "# Nếu không, hãy phá hủy nó:"
type textarea "else :"
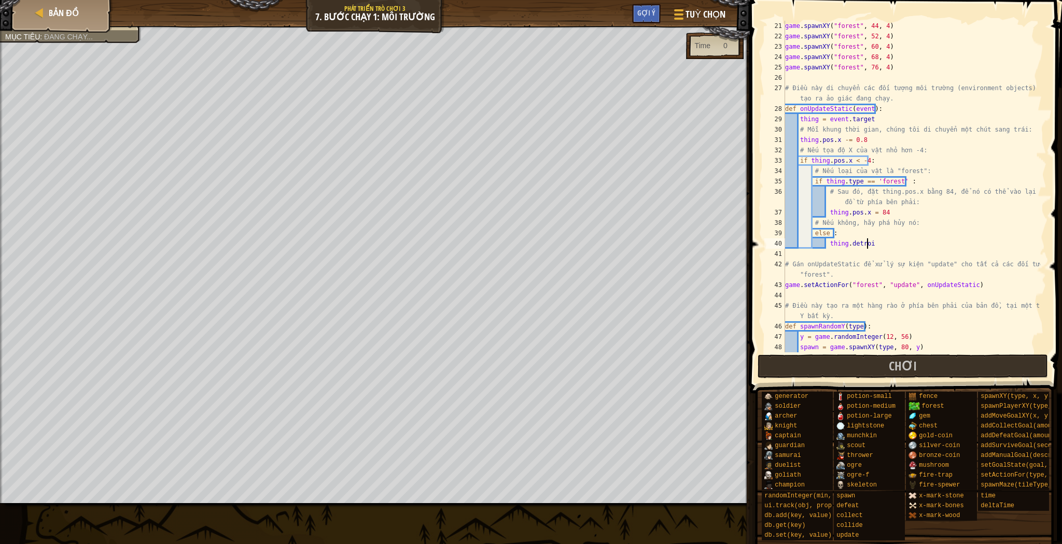
scroll to position [5, 6]
type textarea "thing.destroit"
type textarea "game.setActionFor("forest", "update", onUpdateStatic)"
type textarea "# Điều này tạo ra một hàng rào ở phía bên phải của bản đồ, tại một tọa độ Y bất…"
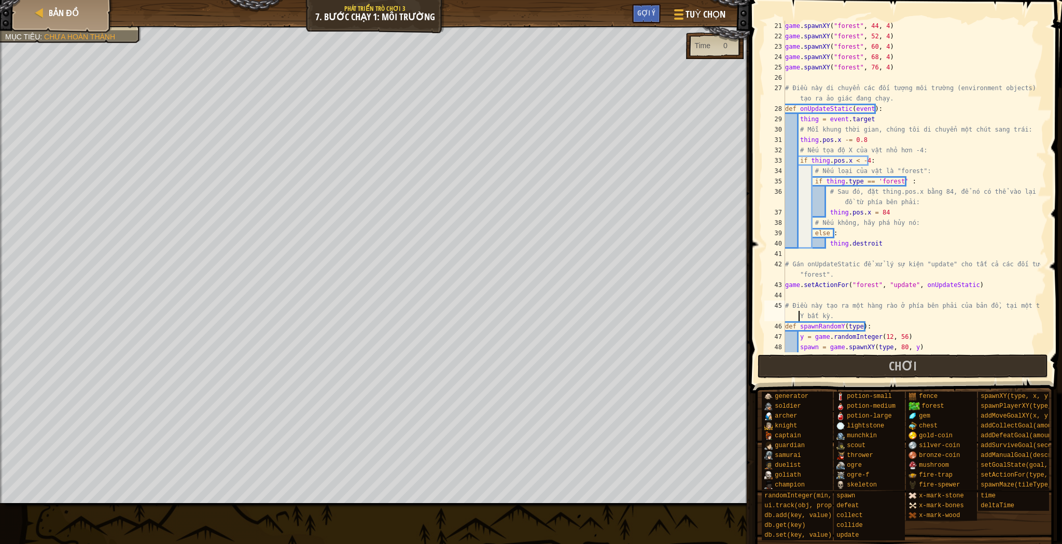
type textarea "# Gán onUpdateStatic để xử lý sự kiện "update" cho tất cả các đối tượng "forest…"
type textarea "thing.destroy"
type textarea "# Gán onUpdateStatic để xử lý sự kiện "update" cho tất cả các đối tượng "forest…"
type textarea "thing.destroy()"
type textarea "game.setActionFor("forest", "update", onUpdateStatic)"
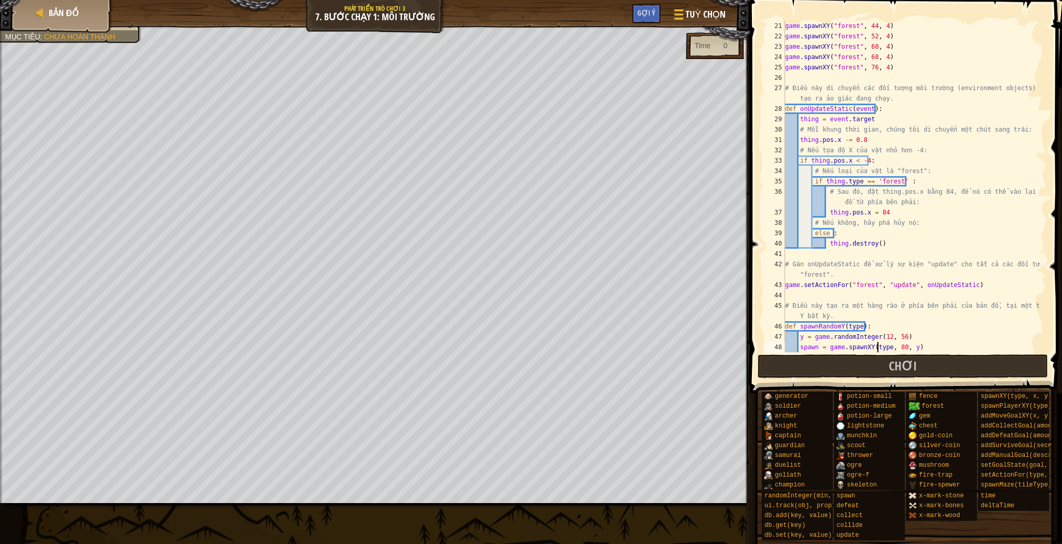
type textarea "spawn.on("update", onUpdateStatic)"
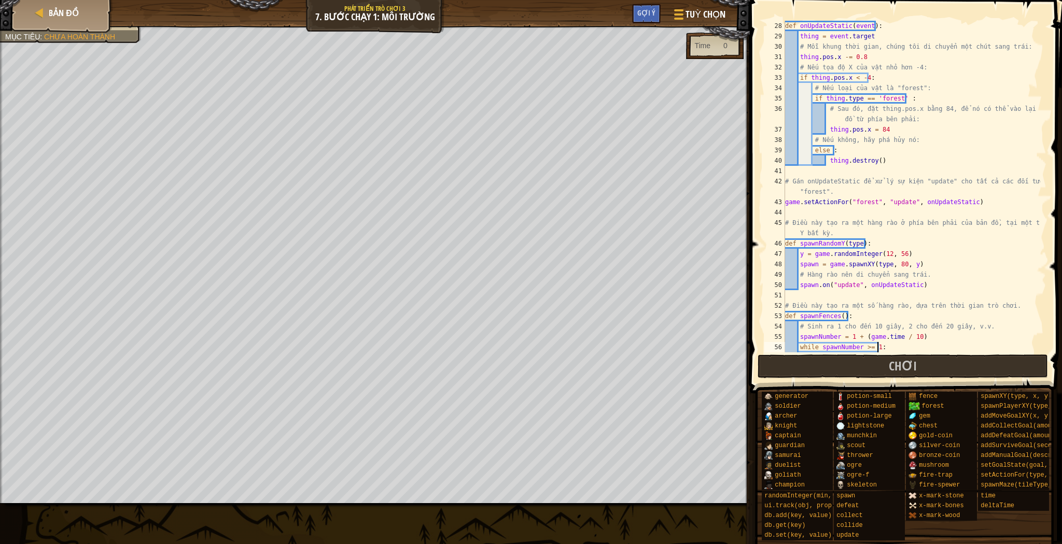
type textarea "spawnNumber -= 1"
type textarea "game.addSurviveGoal(15)"
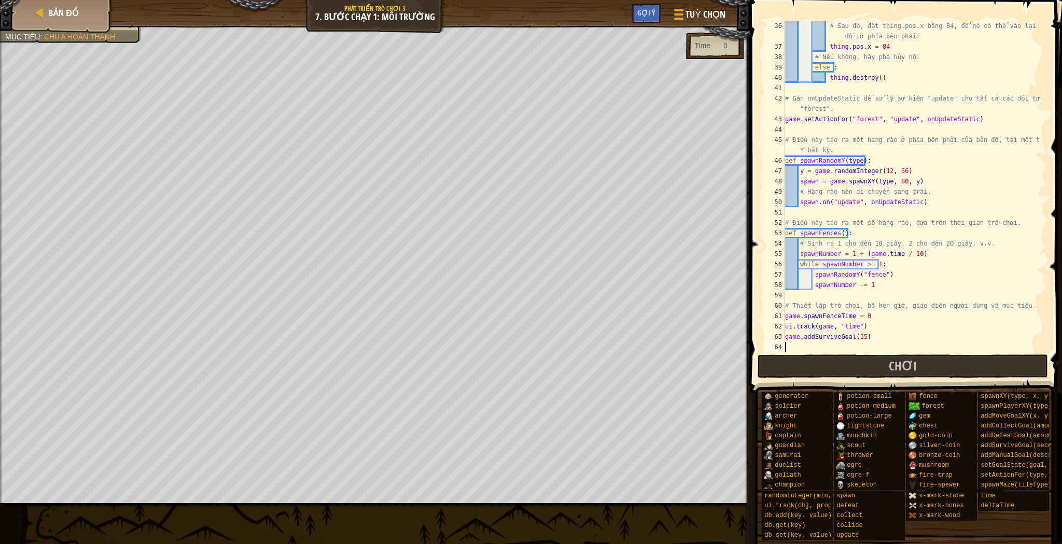
type textarea "player.maxSpeed = 20"
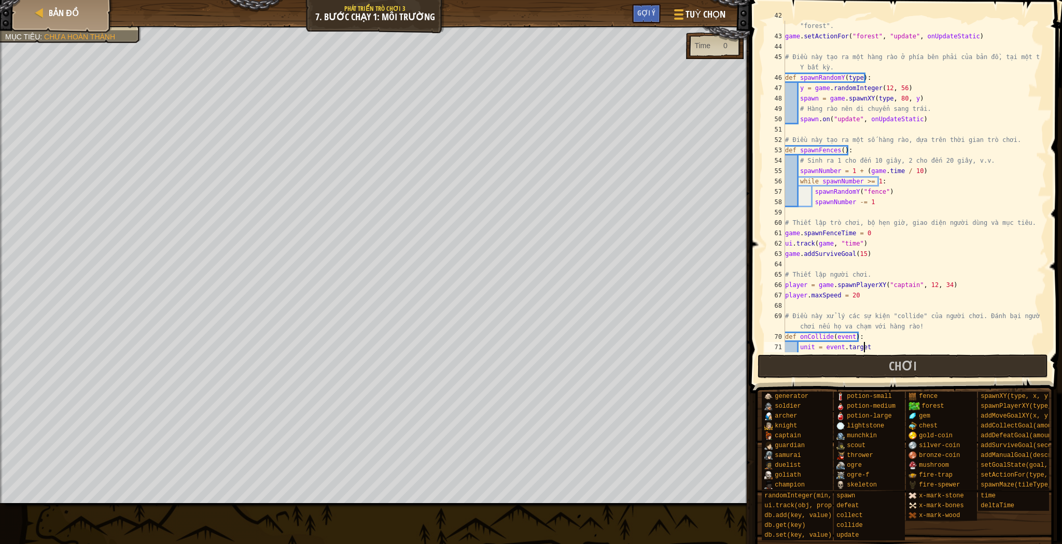
type textarea "unit.defeat()"
type textarea "player.on("collide", onCollide)"
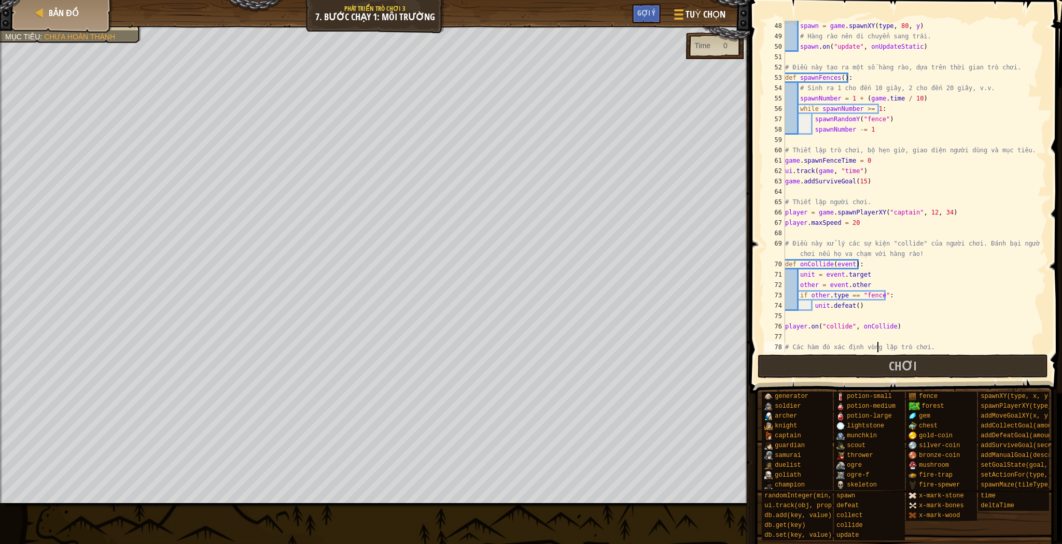
type textarea "player.pos.x = 20"
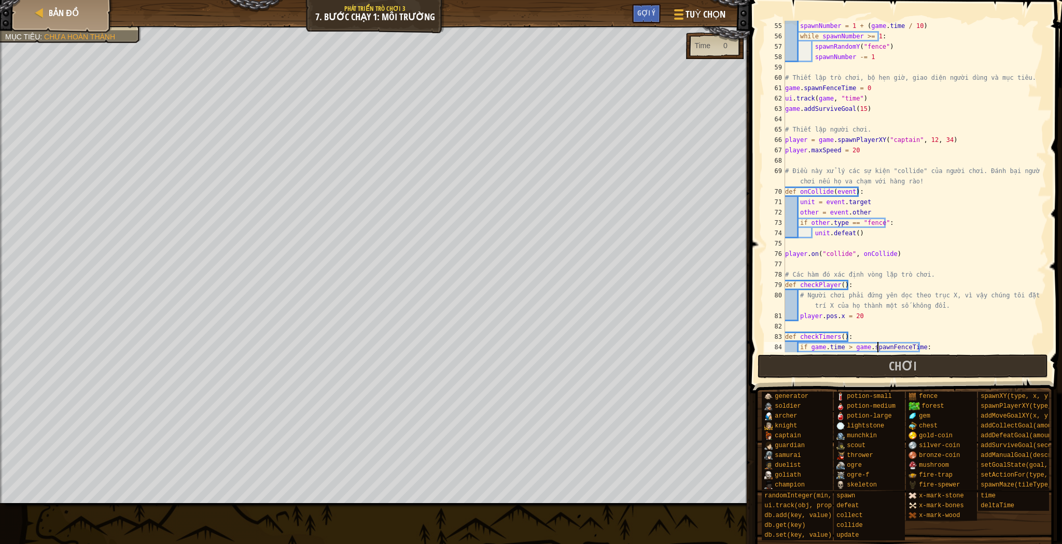
type textarea "game.spawnFenceTime += 1"
type textarea "checkTimers()"
type textarea "game.on("update", onUpdateGame)"
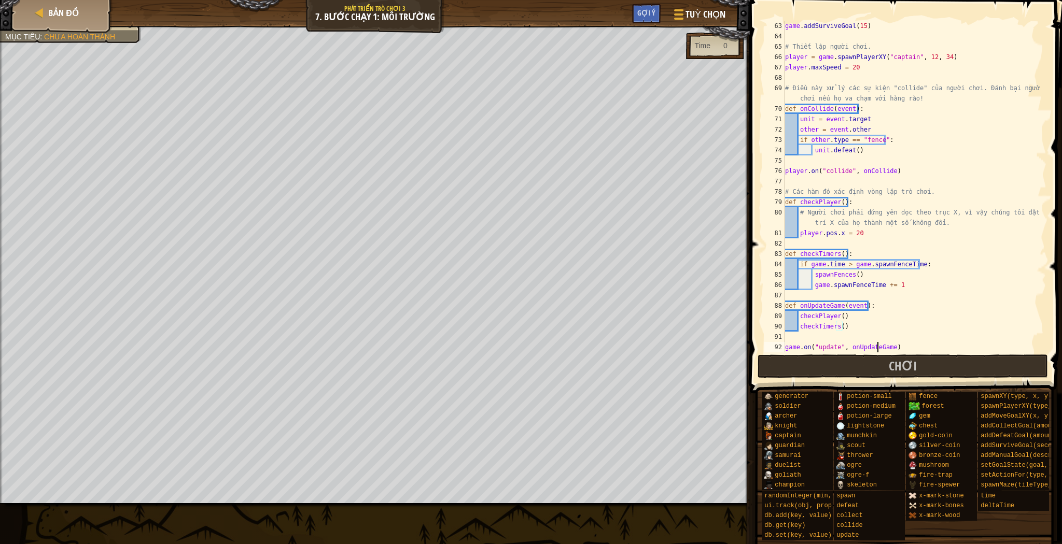
scroll to position [705, 0]
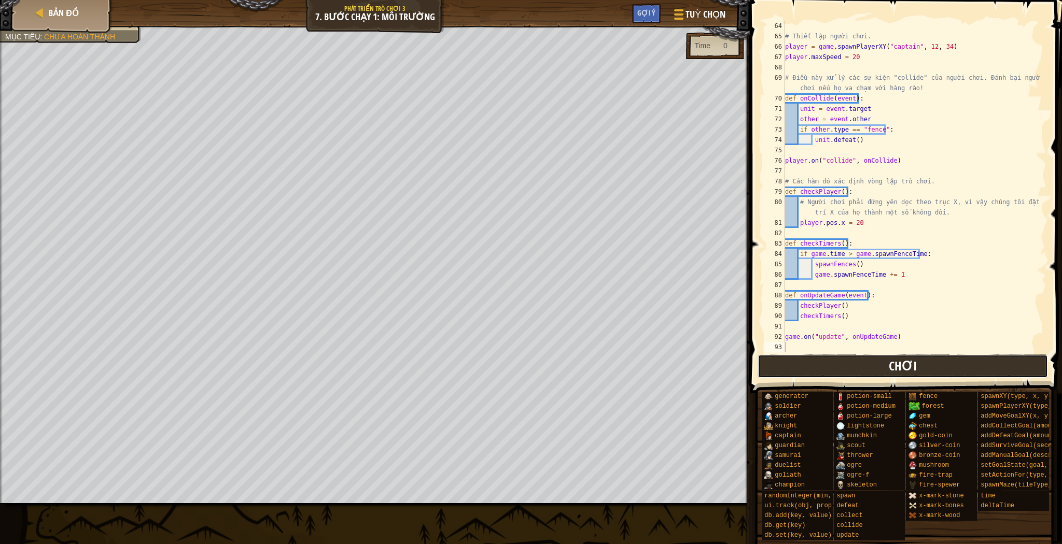
drag, startPoint x: 930, startPoint y: 369, endPoint x: 927, endPoint y: 377, distance: 8.9
click at [927, 377] on button "Chơi" at bounding box center [902, 367] width 291 height 24
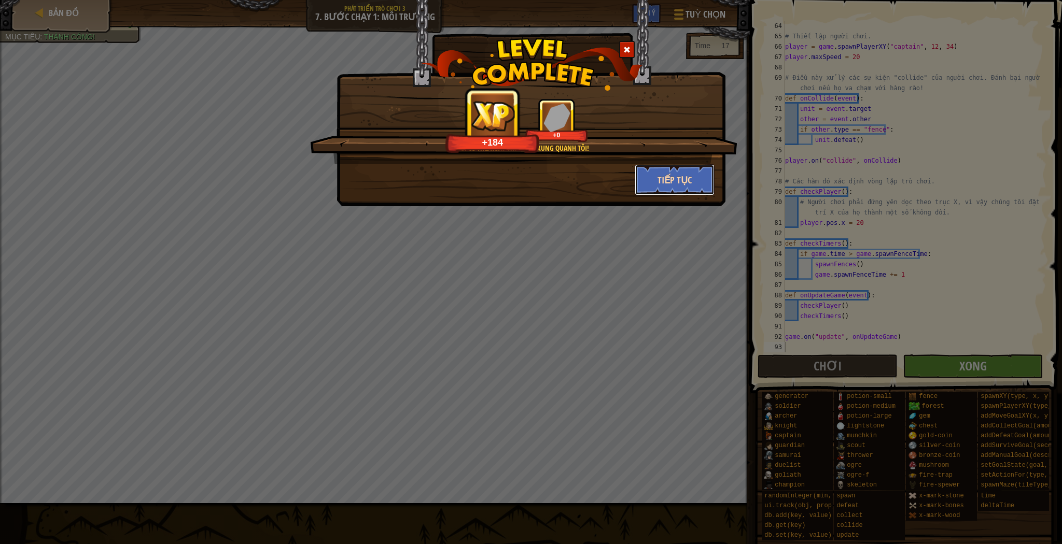
click at [671, 190] on button "Tiếp tục" at bounding box center [675, 179] width 80 height 31
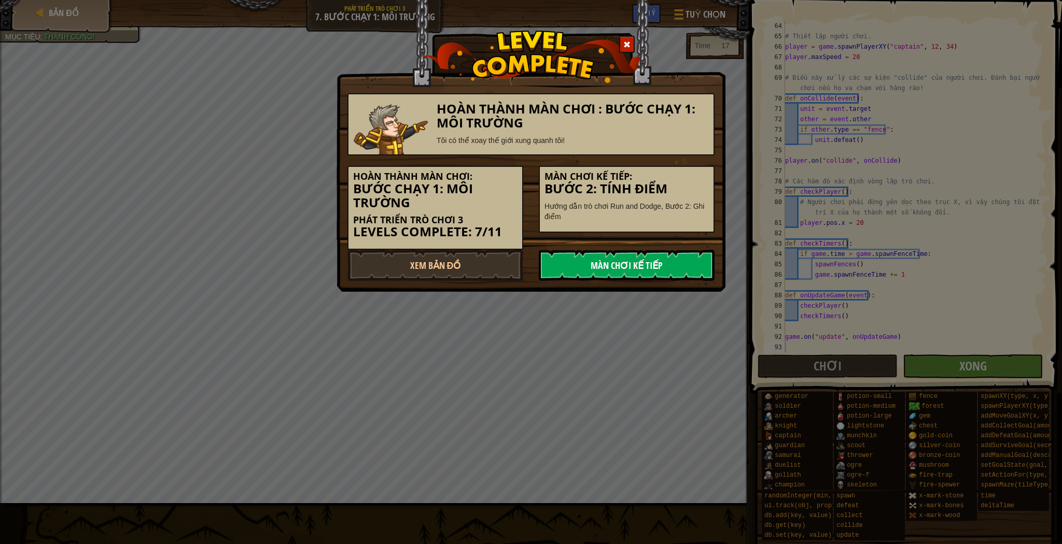
drag, startPoint x: 602, startPoint y: 274, endPoint x: 598, endPoint y: 266, distance: 9.1
click at [598, 266] on link "Màn chơi kế tiếp" at bounding box center [627, 265] width 176 height 31
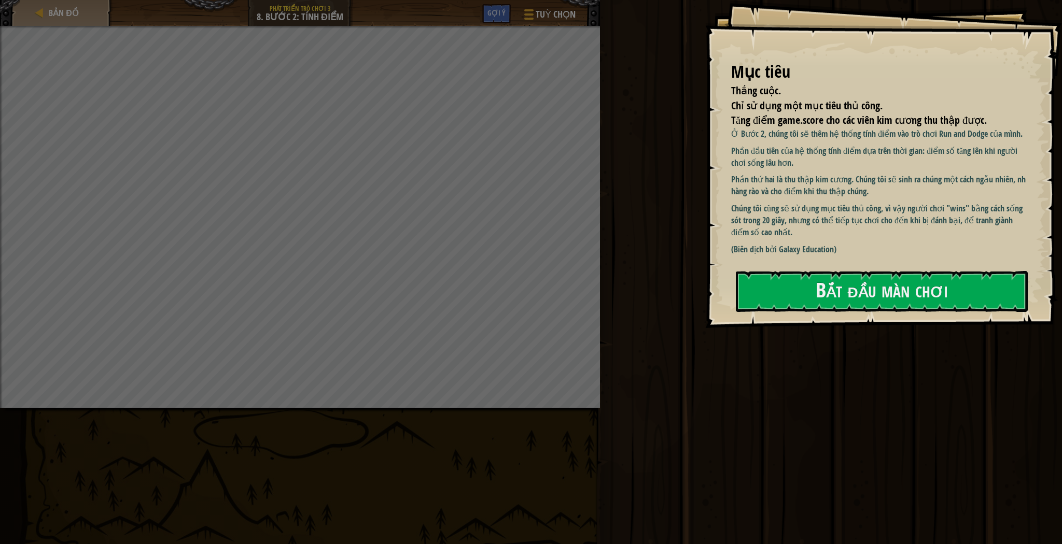
click at [781, 322] on div at bounding box center [882, 333] width 292 height 23
click at [779, 301] on button "Bắt đầu màn chơi" at bounding box center [882, 291] width 292 height 41
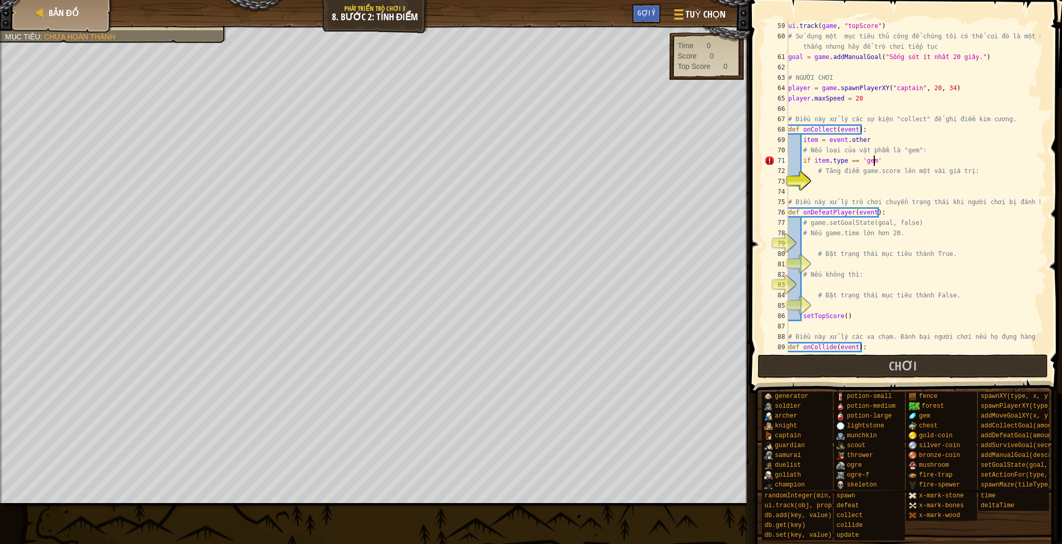
scroll to position [5, 6]
type textarea "# Tăng điểm game.score lên một vài giá trị:"
type textarea "game.score += 1"
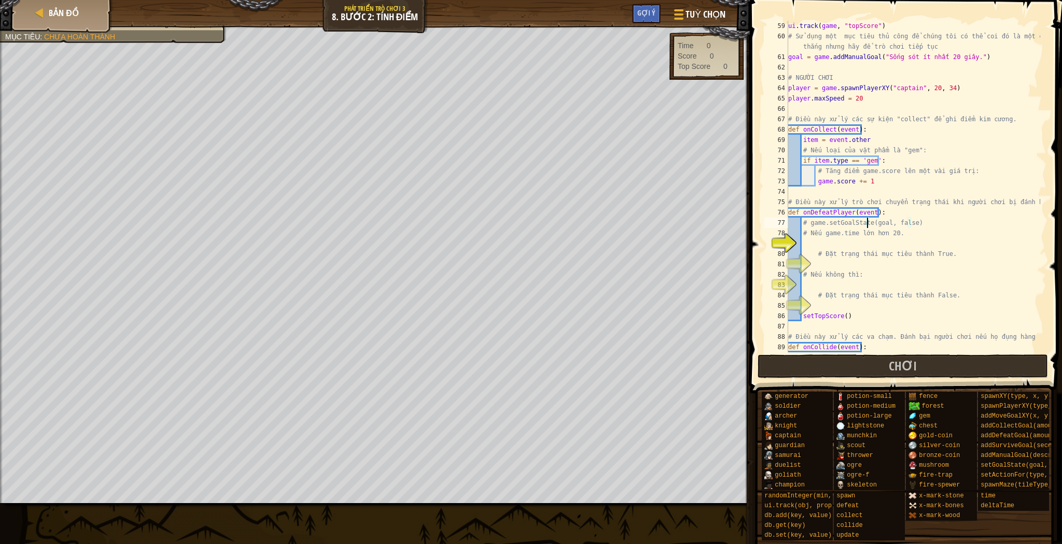
type textarea "# Nếu game.time lớn hơn 20."
type textarea "# Đặt trạng thái mục tiêu thành True."
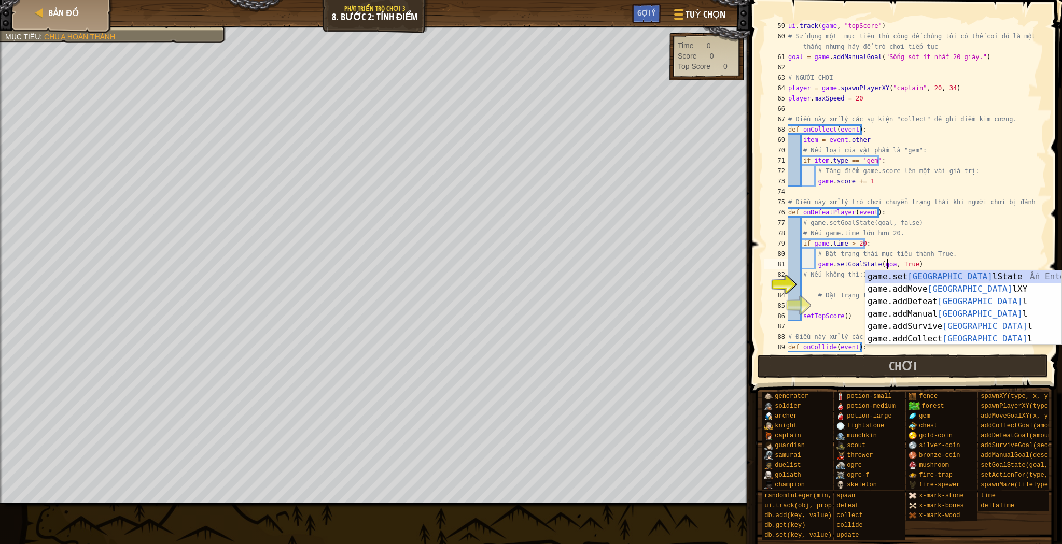
scroll to position [5, 8]
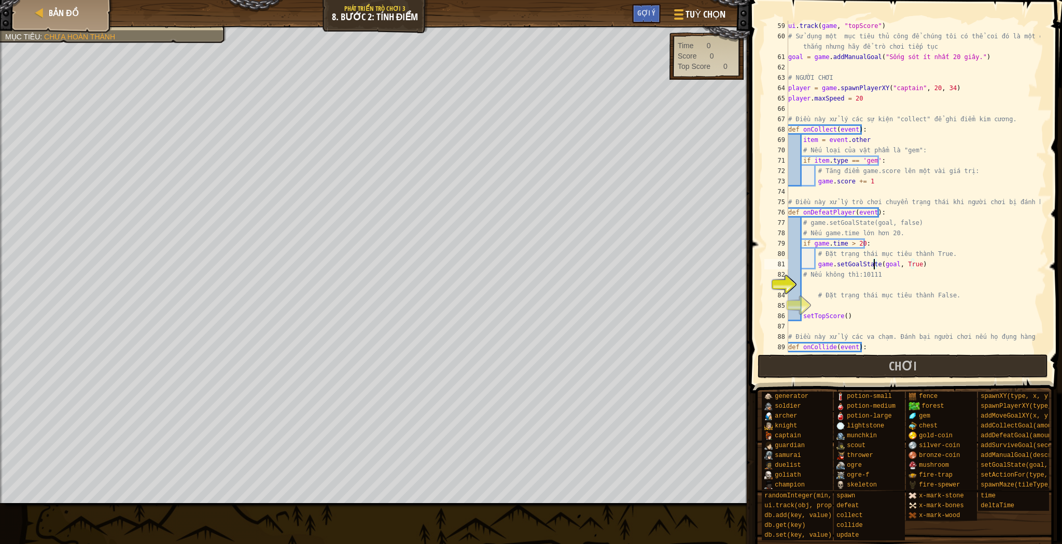
type textarea "# Nếu không thì:10111"
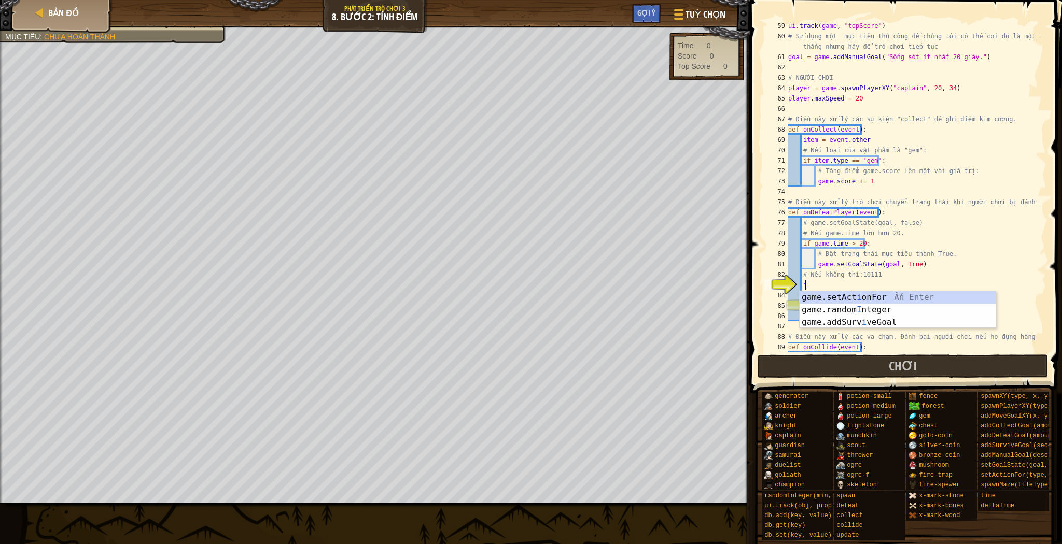
scroll to position [5, 1]
type textarea "i"
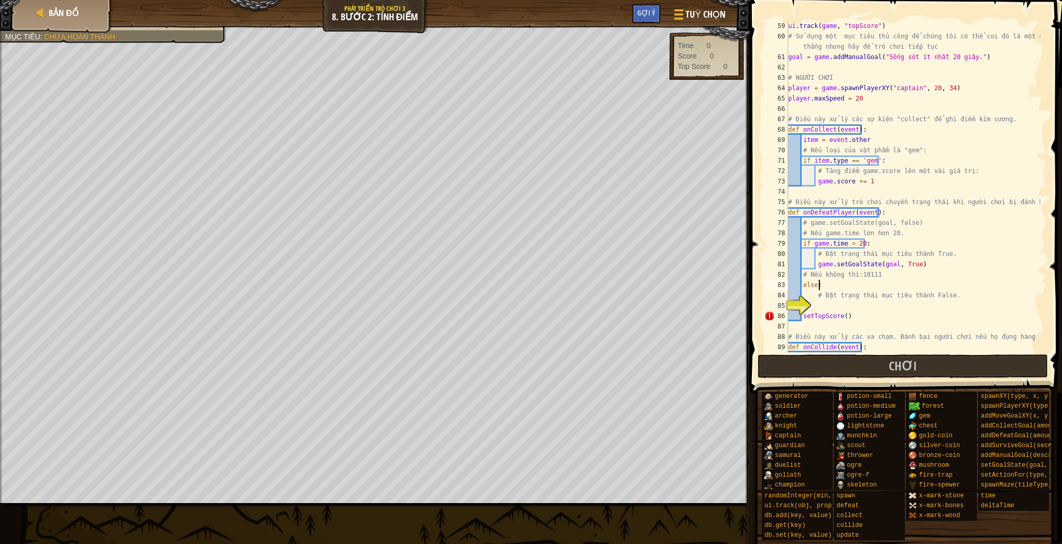
type textarea "# Đặt trạng thái mục tiêu thành False."
type textarea "else:"
type textarea "s"
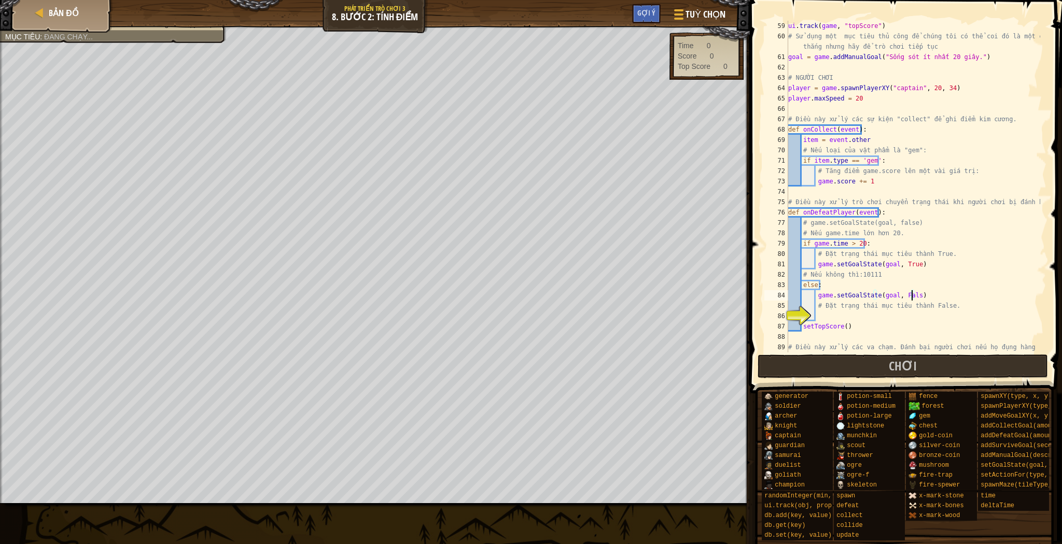
scroll to position [5, 10]
type textarea "# Đặt trạng thái mục tiêu thành False."
type textarea "setTopScore()"
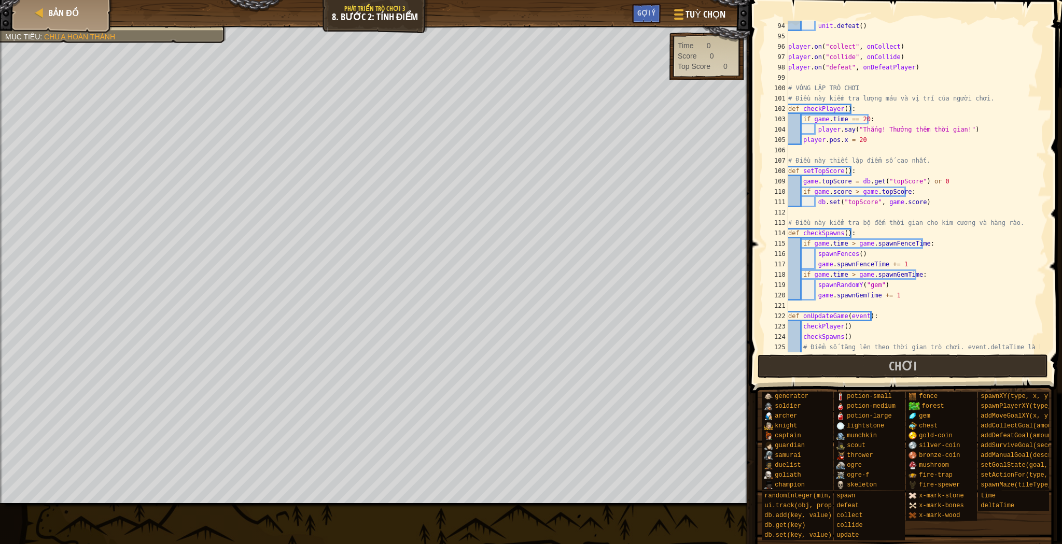
scroll to position [1037, 0]
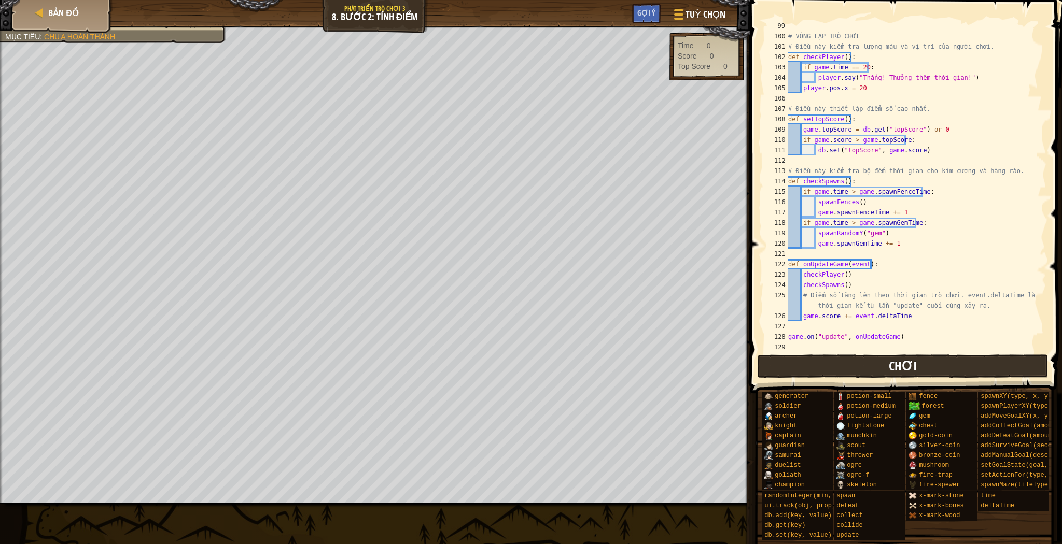
type textarea "# Điều này xử lý các va chạm. Đánh bại người chơi nếu họ đụng hàng rào."
click at [891, 359] on span "Chơi" at bounding box center [903, 366] width 28 height 17
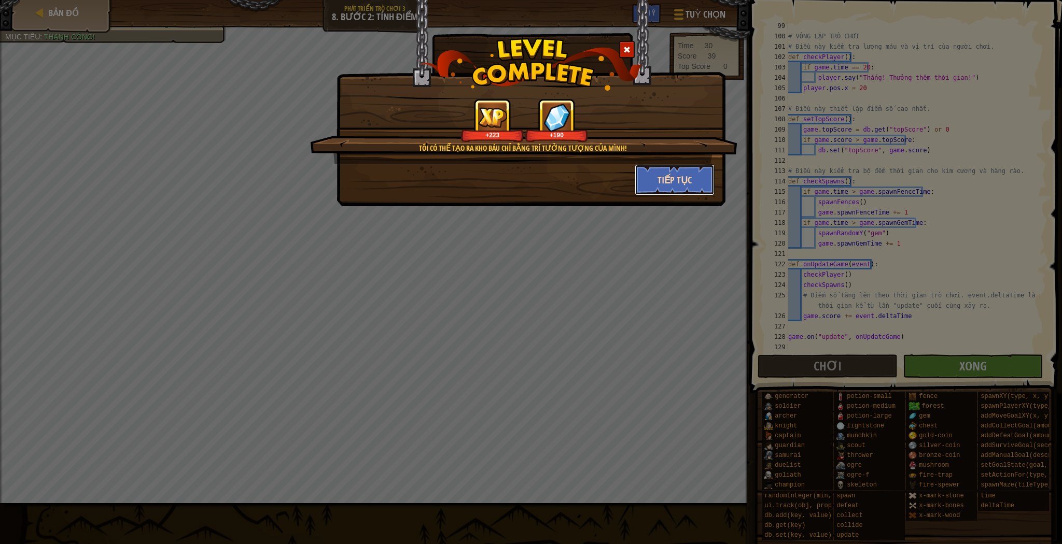
click at [668, 180] on button "Tiếp tục" at bounding box center [675, 179] width 80 height 31
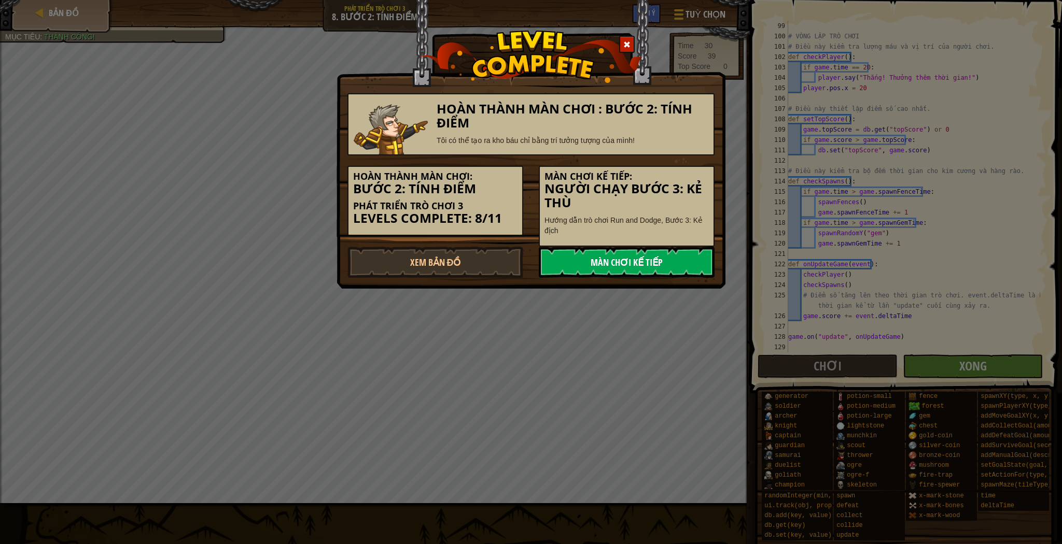
click at [605, 269] on link "Màn chơi kế tiếp" at bounding box center [627, 262] width 176 height 31
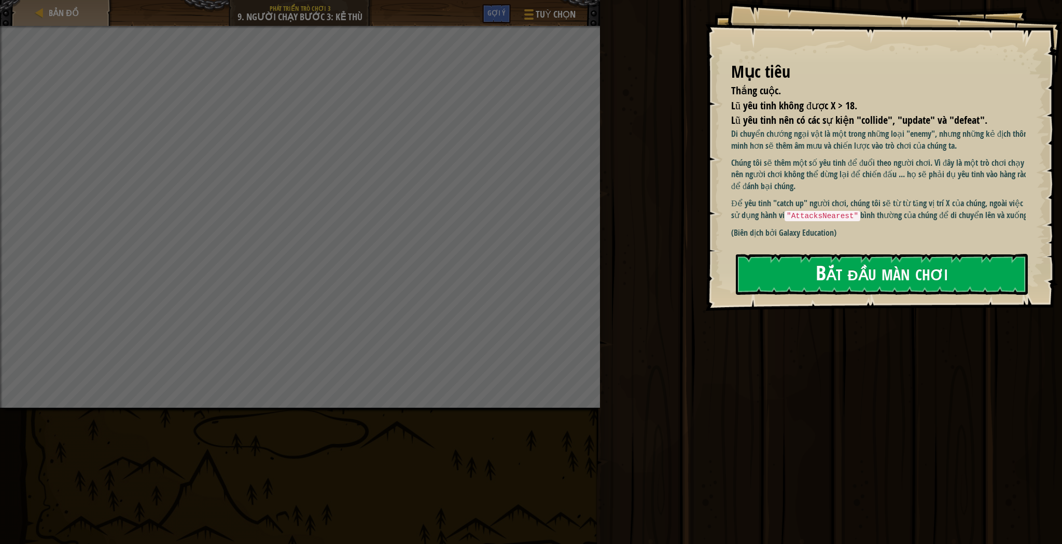
click at [751, 286] on button "Bắt đầu màn chơi" at bounding box center [882, 274] width 292 height 41
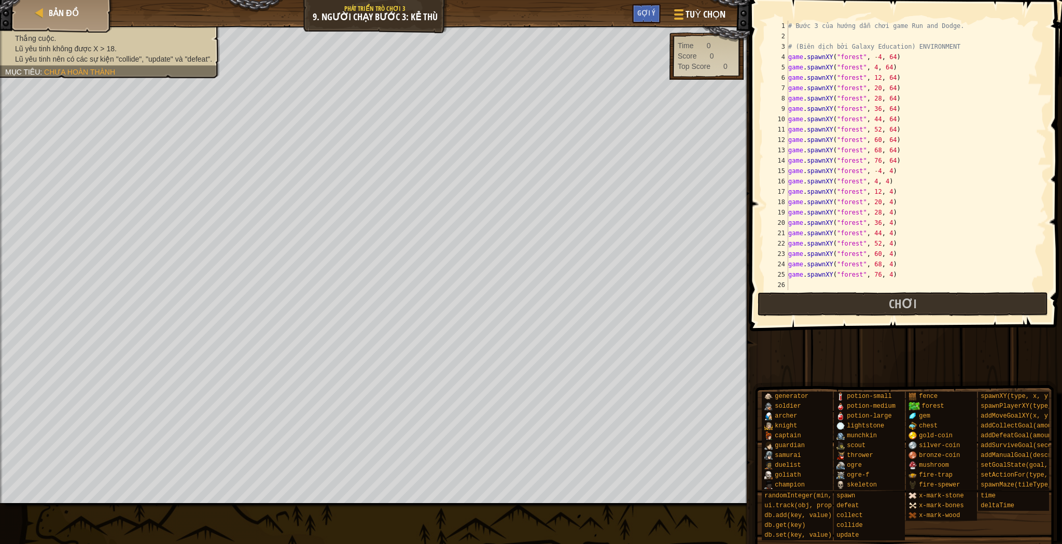
scroll to position [995, 0]
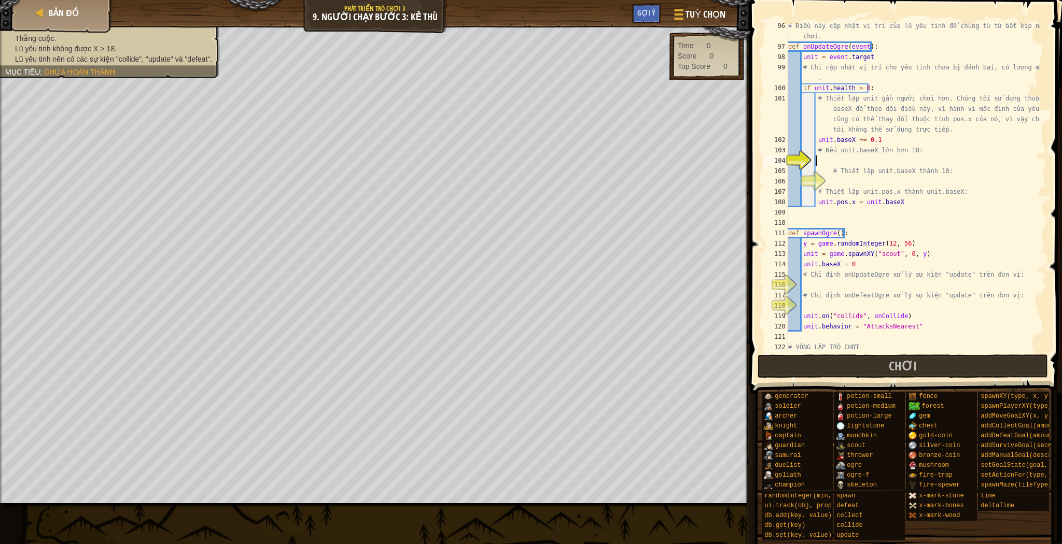
click at [880, 165] on div "# Điều này cập nhật vị trí của lũ yêu tinh để chúng từ từ bắt kịp người chơi. d…" at bounding box center [913, 202] width 254 height 363
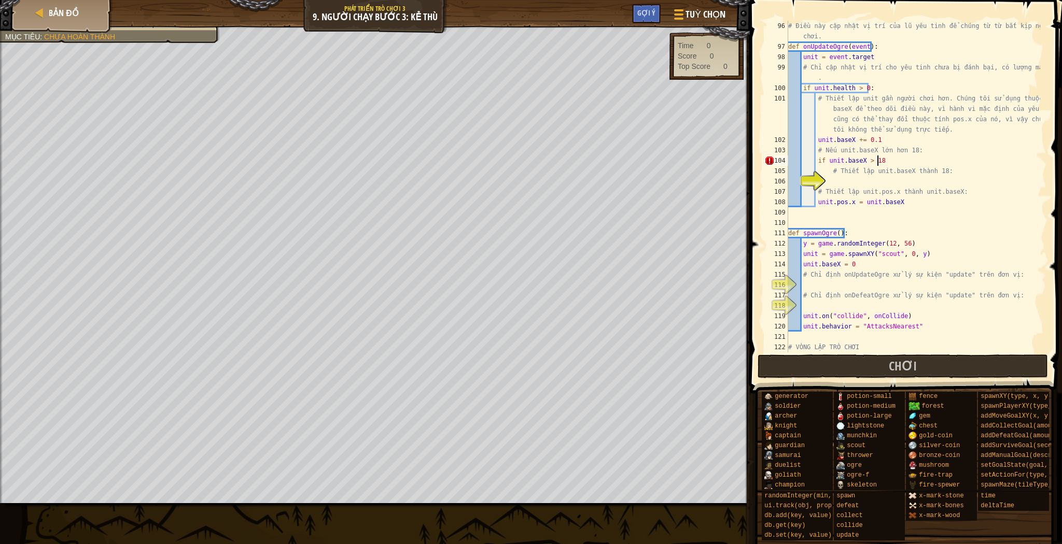
scroll to position [5, 7]
type textarea "# Thiết lập unit.baseX thành 18:"
type textarea "unit.pos.x = unit.baseX"
type textarea "# Chỉ định onUpdateOgre xử lý sự kiện "update" trên đơn vị:"
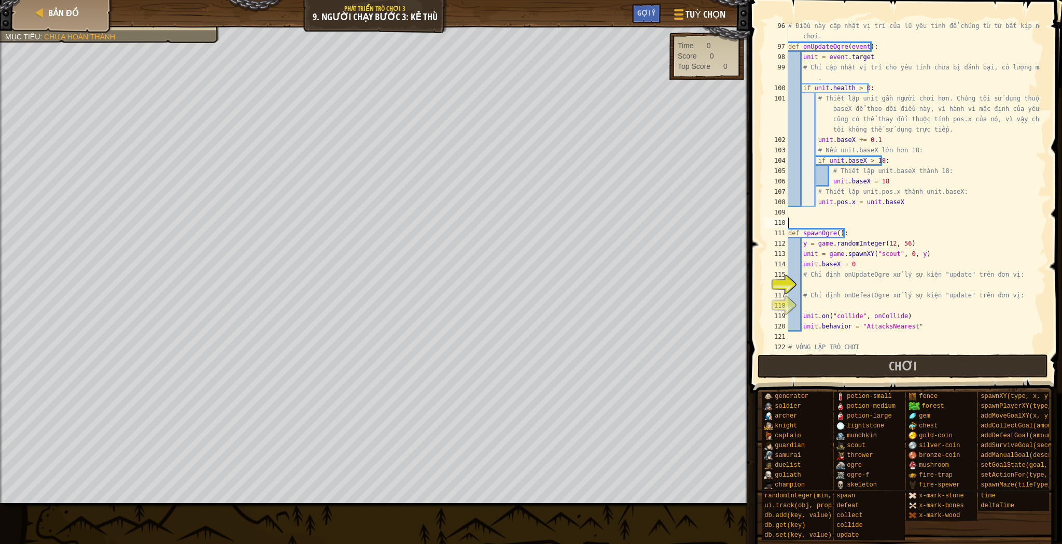
type textarea "# Chỉ định onDefeatOgre xử lý sự kiện "update" trên đơn vị:"
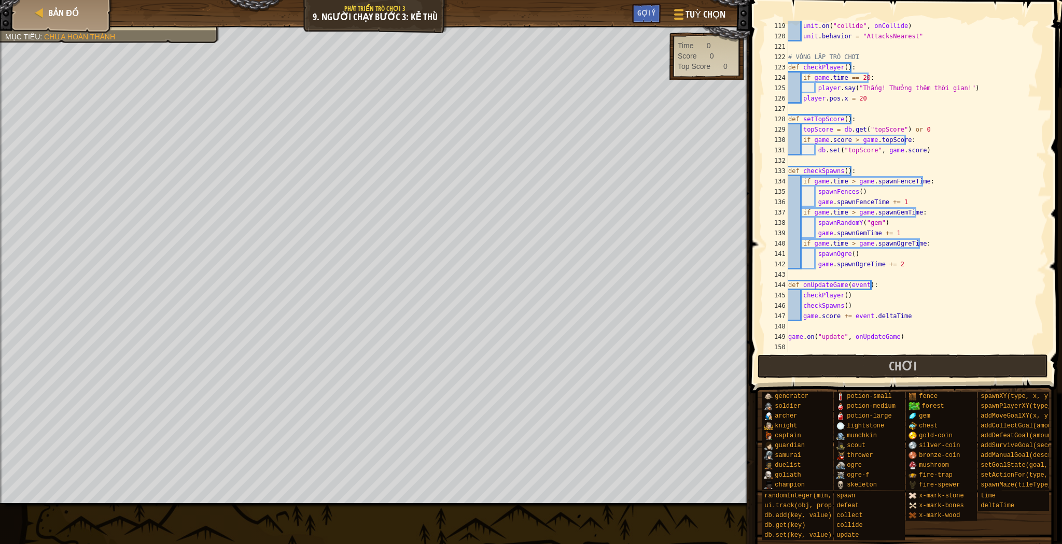
scroll to position [1286, 0]
type textarea "unit.on('defeat',onDefeatOgre)"
click at [889, 359] on button "Chơi" at bounding box center [902, 367] width 291 height 24
click at [821, 369] on button "Chơi" at bounding box center [902, 367] width 291 height 24
click at [871, 347] on div "unit . on ( "collide" , onCollide ) unit . behavior = "AttacksNearest" # VÒNG L…" at bounding box center [913, 197] width 254 height 353
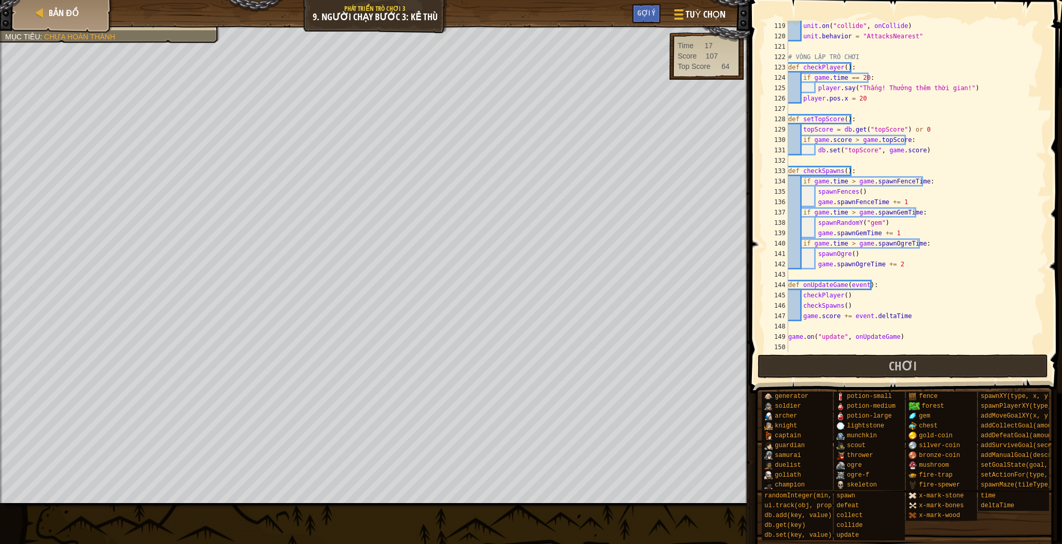
scroll to position [5, 0]
click at [878, 361] on div "119 120 121 122 123 124 125 126 127 128 129 130 131 132 133 134 135 136 137 138…" at bounding box center [904, 217] width 315 height 424
click at [875, 358] on button "Chơi" at bounding box center [902, 367] width 291 height 24
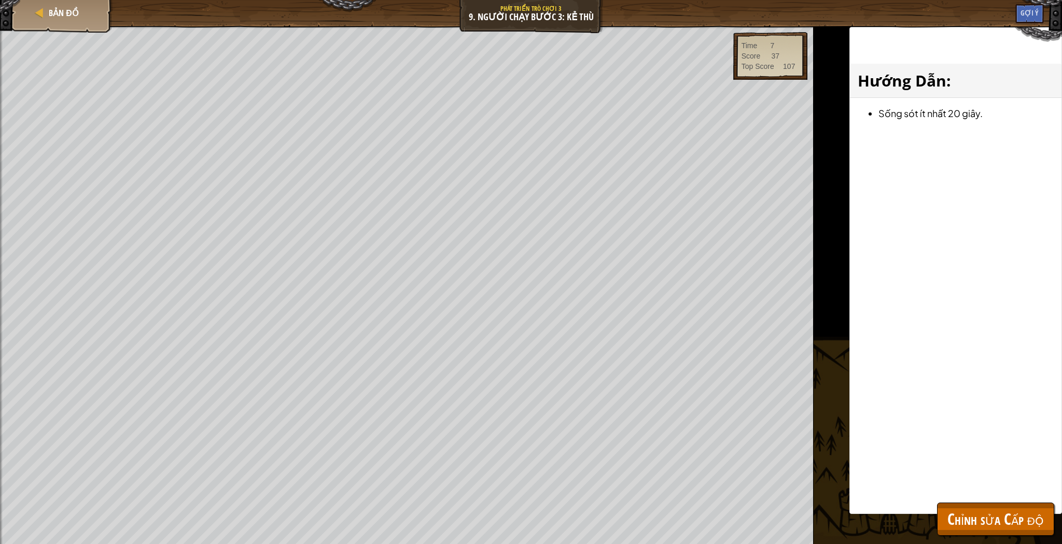
click at [259, 64] on div "Thắng cuộc. Lũ yêu tinh không được X > 18. Lũ yêu tinh nên có các sự kiện "coll…" at bounding box center [406, 285] width 813 height 518
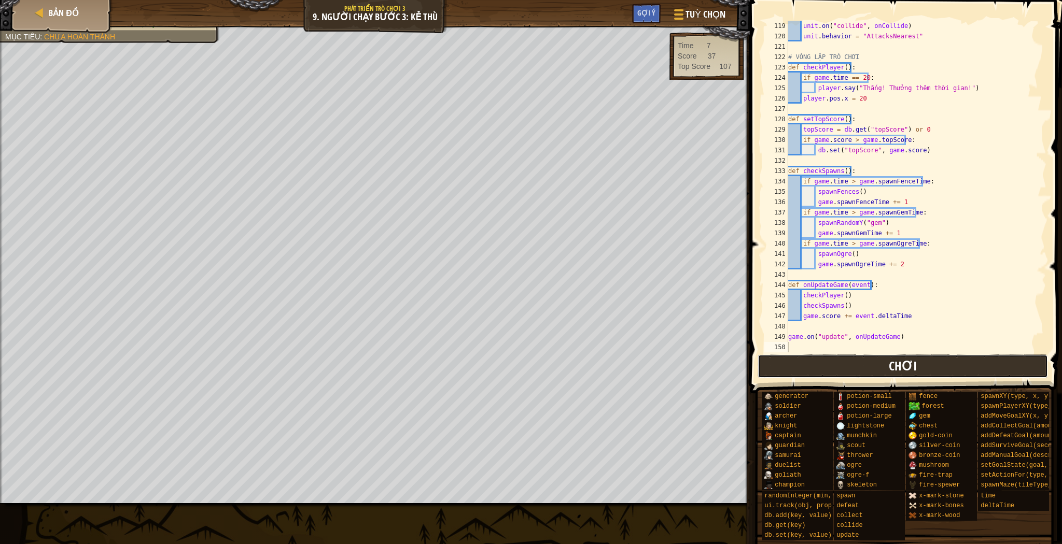
click at [898, 375] on button "Chơi" at bounding box center [902, 367] width 291 height 24
drag, startPoint x: 811, startPoint y: 375, endPoint x: 796, endPoint y: 367, distance: 17.4
click at [805, 375] on button "Chơi" at bounding box center [902, 367] width 291 height 24
click at [796, 364] on button "Chơi" at bounding box center [902, 367] width 291 height 24
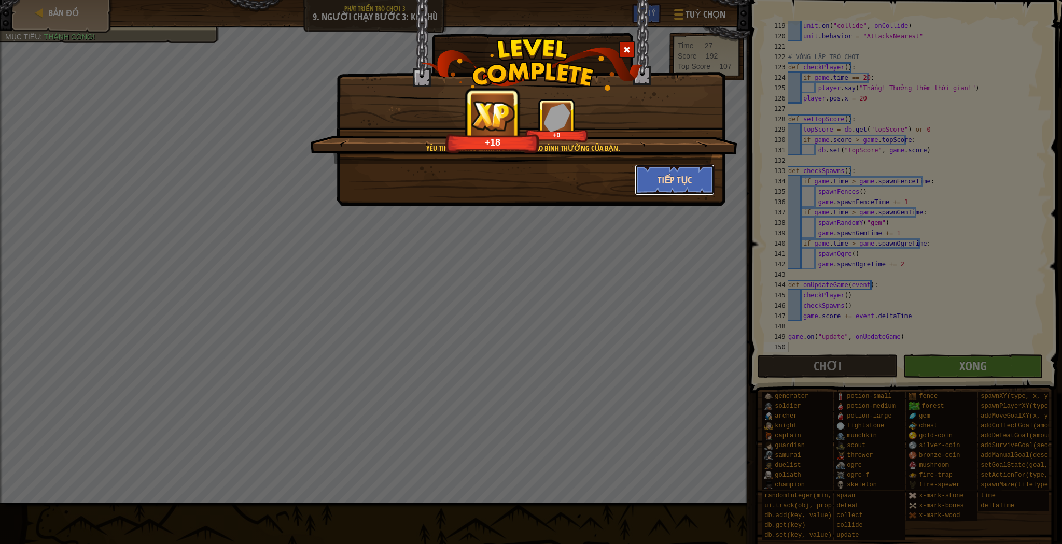
click at [664, 180] on button "Tiếp tục" at bounding box center [675, 179] width 80 height 31
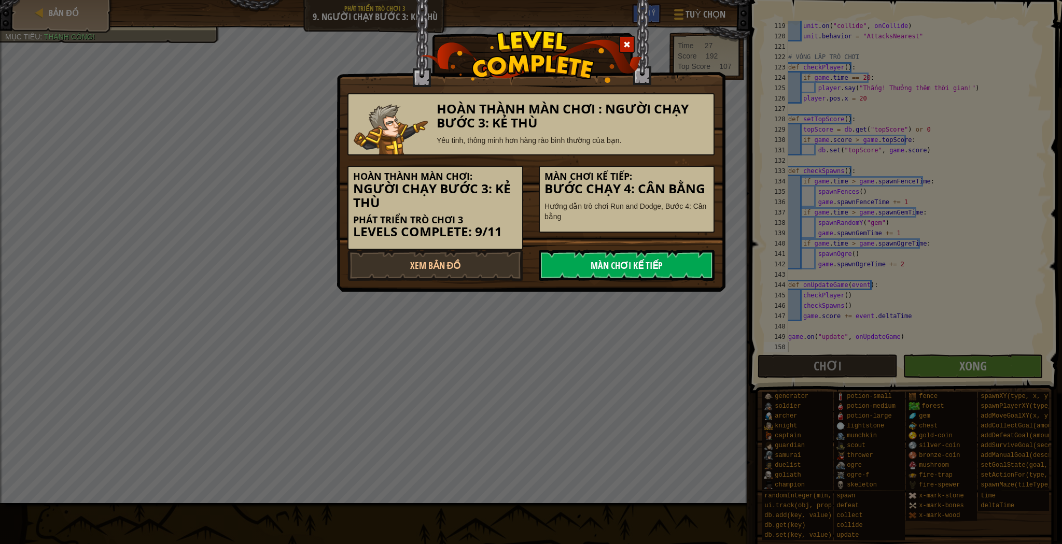
click at [668, 266] on link "Màn chơi kế tiếp" at bounding box center [627, 265] width 176 height 31
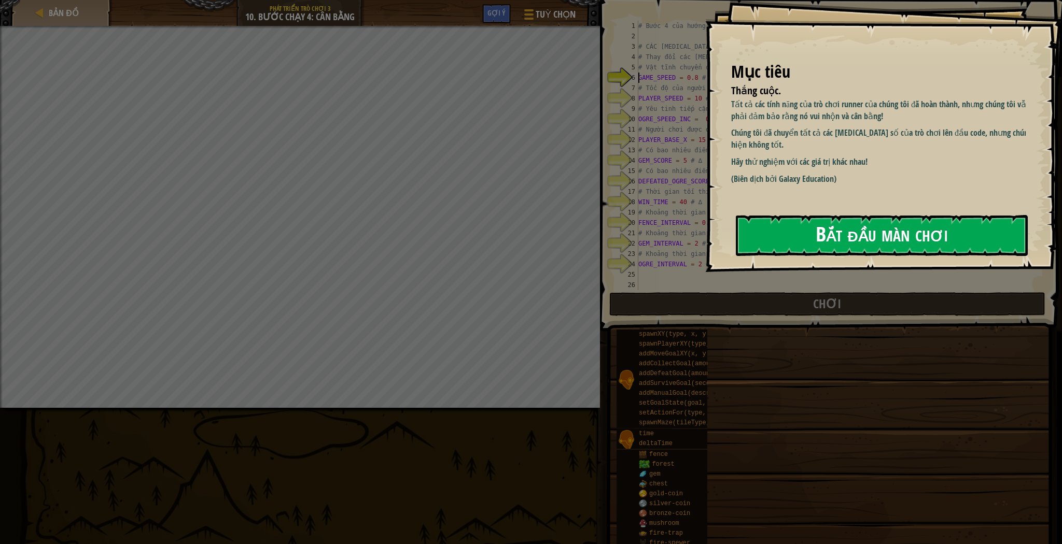
click at [768, 237] on button "Bắt đầu màn chơi" at bounding box center [882, 235] width 292 height 41
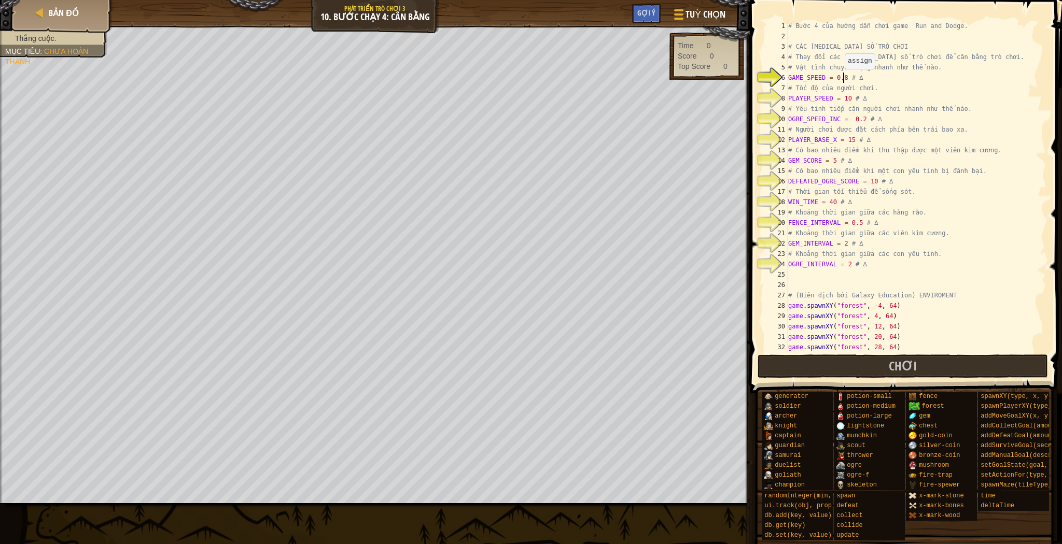
click at [842, 79] on div "# Bước 4 của hướng dẫn chơi game Run and Dodge. # CÁC [MEDICAL_DATA] SỐ TRÒ CHƠ…" at bounding box center [913, 197] width 254 height 353
drag, startPoint x: 842, startPoint y: 79, endPoint x: 856, endPoint y: 74, distance: 15.2
click at [843, 79] on div "# Bước 4 của hướng dẫn chơi game Run and Dodge. # CÁC [MEDICAL_DATA] SỐ TRÒ CHƠ…" at bounding box center [913, 197] width 254 height 353
click at [846, 98] on div "# Bước 4 của hướng dẫn chơi game Run and Dodge. # CÁC [MEDICAL_DATA] SỐ TRÒ CHƠ…" at bounding box center [913, 197] width 254 height 353
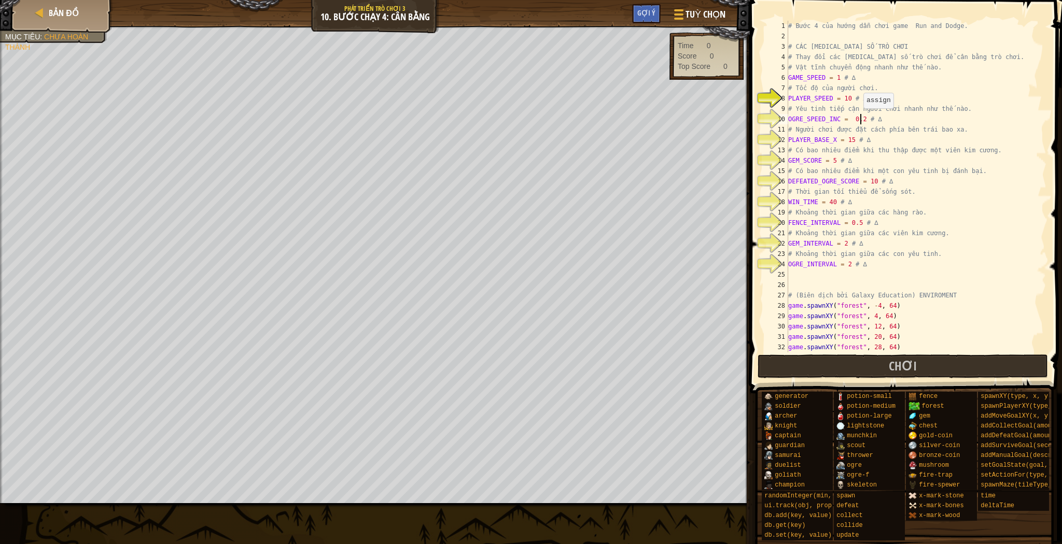
click at [861, 118] on div "# Bước 4 của hướng dẫn chơi game Run and Dodge. # CÁC [MEDICAL_DATA] SỐ TRÒ CHƠ…" at bounding box center [913, 197] width 254 height 353
click at [954, 378] on button "Chơi" at bounding box center [902, 367] width 291 height 24
click at [848, 95] on div "# Bước 4 của hướng dẫn chơi game Run and Dodge. # CÁC [MEDICAL_DATA] SỐ TRÒ CHƠ…" at bounding box center [913, 197] width 254 height 353
click at [844, 97] on div "# Bước 4 của hướng dẫn chơi game Run and Dodge. # CÁC [MEDICAL_DATA] SỐ TRÒ CHƠ…" at bounding box center [913, 197] width 254 height 353
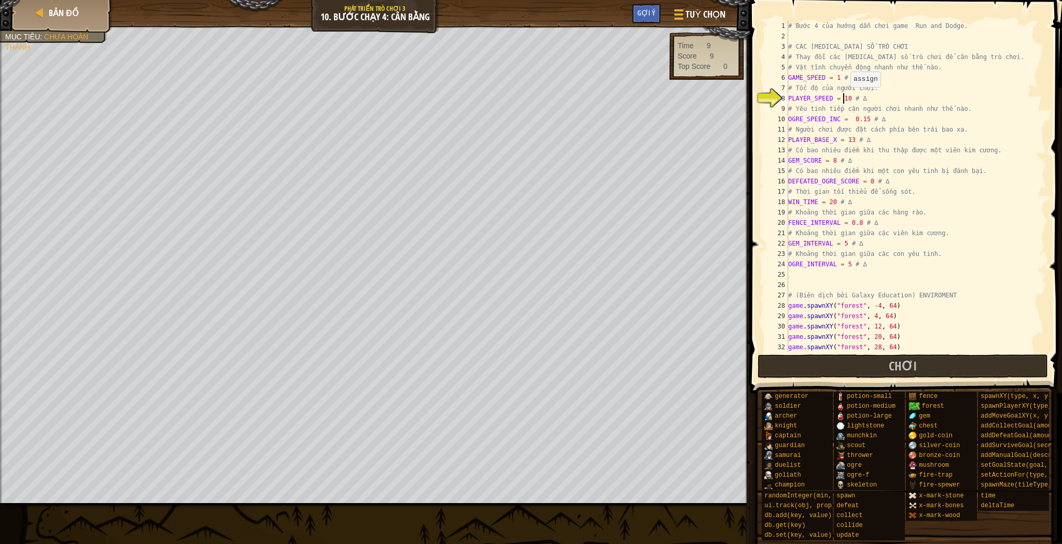
click at [848, 97] on div "# Bước 4 của hướng dẫn chơi game Run and Dodge. # CÁC [MEDICAL_DATA] SỐ TRÒ CHƠ…" at bounding box center [913, 197] width 254 height 353
click at [847, 97] on div "# Bước 4 của hướng dẫn chơi game Run and Dodge. # CÁC [MEDICAL_DATA] SỐ TRÒ CHƠ…" at bounding box center [913, 197] width 254 height 353
click at [869, 372] on button "Chơi" at bounding box center [902, 367] width 291 height 24
click at [832, 73] on div "# Bước 4 của hướng dẫn chơi game Run and Dodge. # CÁC [MEDICAL_DATA] SỐ TRÒ CHƠ…" at bounding box center [913, 197] width 254 height 353
click at [834, 82] on div "# Bước 4 của hướng dẫn chơi game Run and Dodge. # CÁC [MEDICAL_DATA] SỐ TRÒ CHƠ…" at bounding box center [913, 197] width 254 height 353
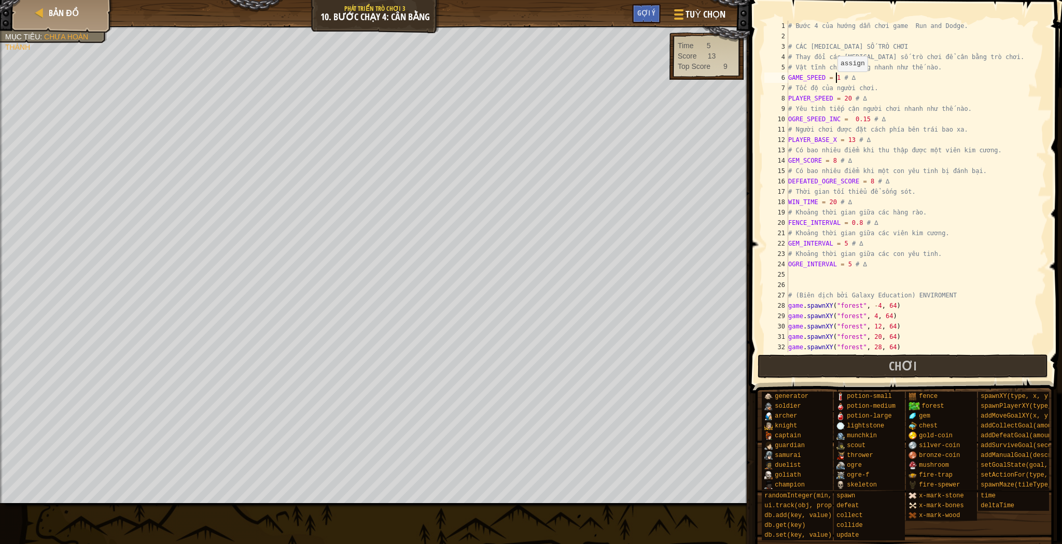
click at [835, 82] on div "# Bước 4 của hướng dẫn chơi game Run and Dodge. # CÁC [MEDICAL_DATA] SỐ TRÒ CHƠ…" at bounding box center [913, 197] width 254 height 353
type textarea "GAME_SPEED = 0.7 # ∆"
click at [947, 381] on span at bounding box center [904, 534] width 305 height 307
click at [934, 371] on button "Chơi" at bounding box center [902, 367] width 291 height 24
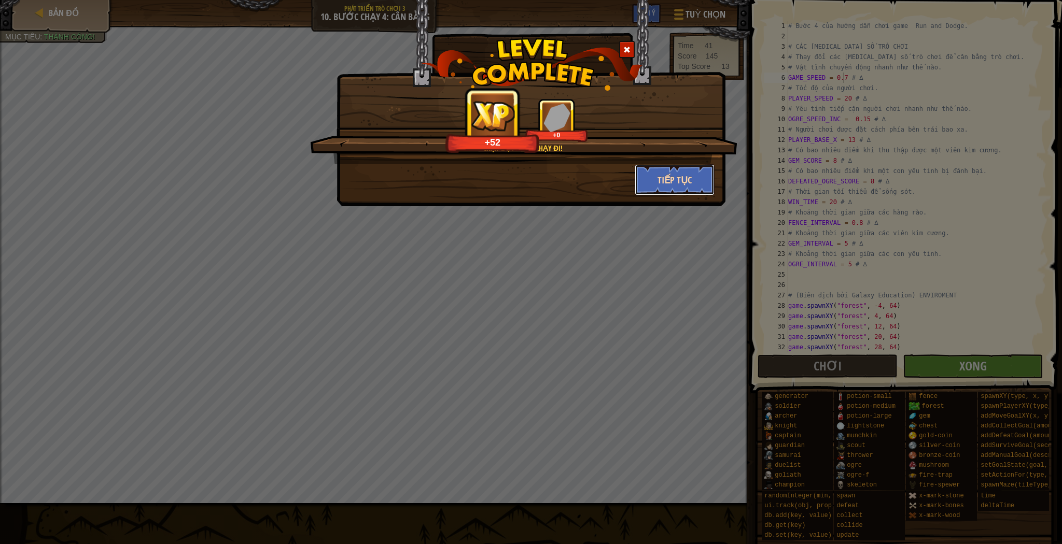
click at [683, 174] on button "Tiếp tục" at bounding box center [675, 179] width 80 height 31
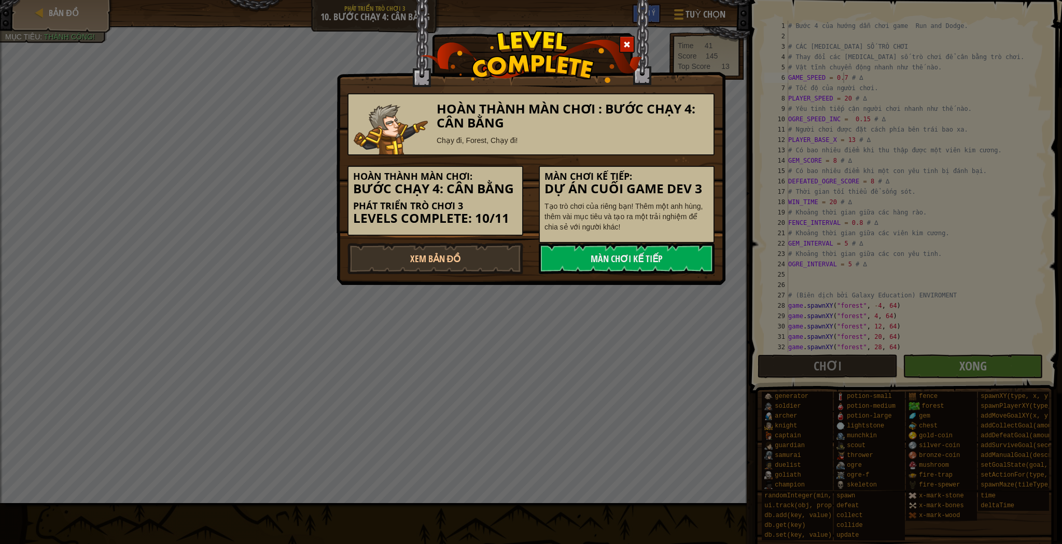
drag, startPoint x: 490, startPoint y: 338, endPoint x: 489, endPoint y: 330, distance: 7.8
click at [489, 330] on div "Hoàn thành màn chơi : Bước chạy 4: Cân bằng Chạy đi, Forest, Chạy đi! Hoàn thàn…" at bounding box center [531, 272] width 1062 height 544
click at [440, 265] on link "Xem Bản Đồ" at bounding box center [435, 258] width 176 height 31
select select "vi"
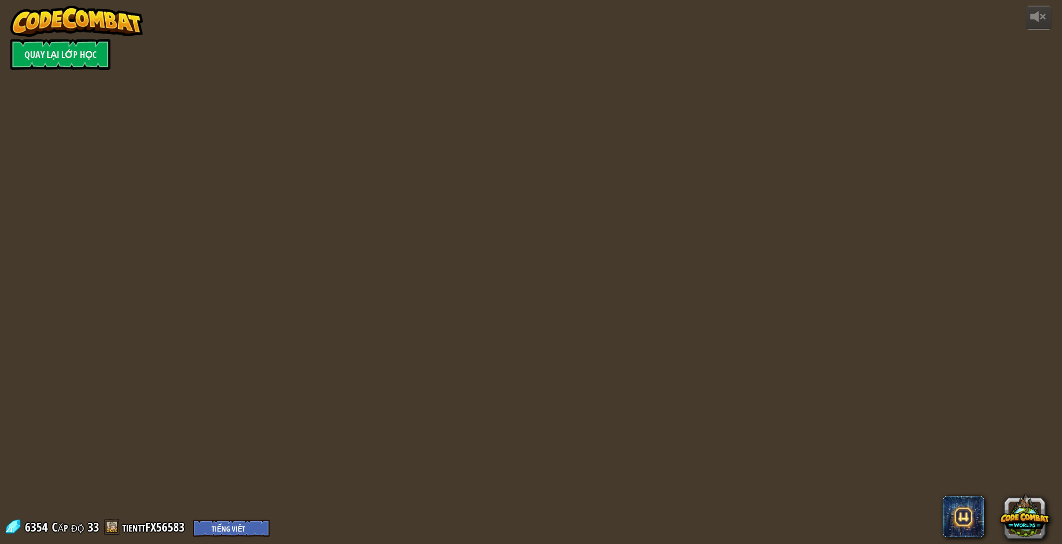
select select "vi"
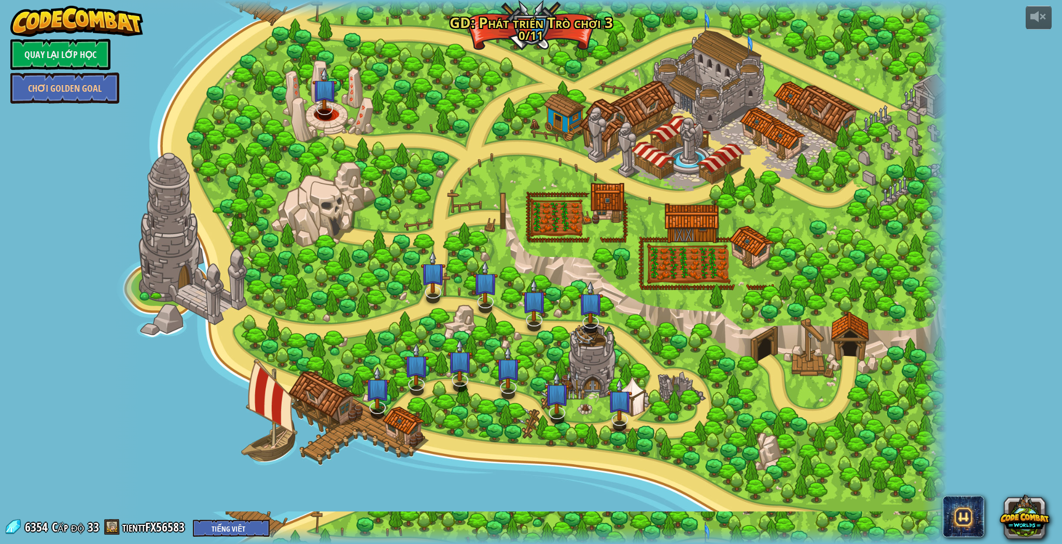
select select "vi"
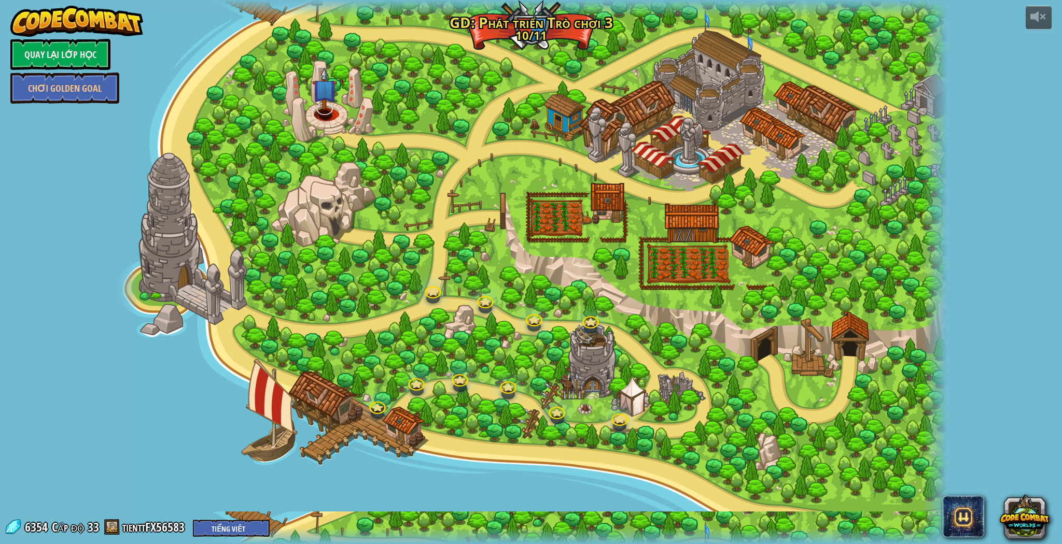
select select "vi"
